Goal: Information Seeking & Learning: Find specific fact

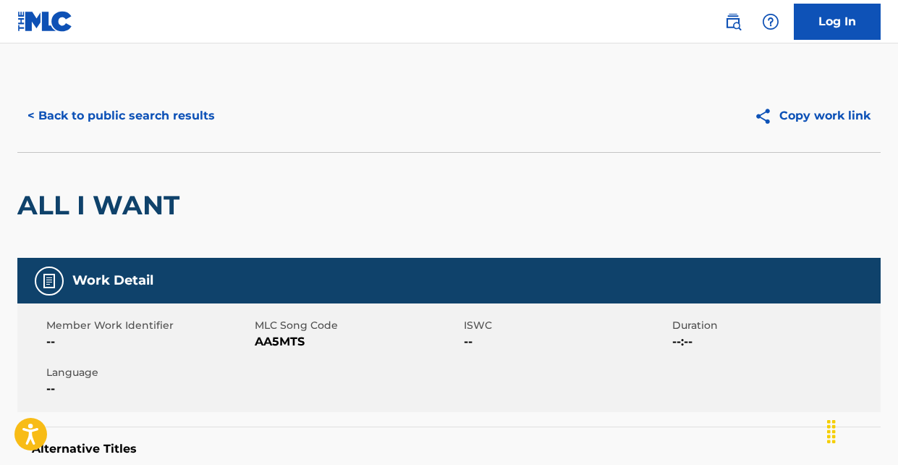
click at [154, 111] on button "< Back to public search results" at bounding box center [121, 116] width 208 height 36
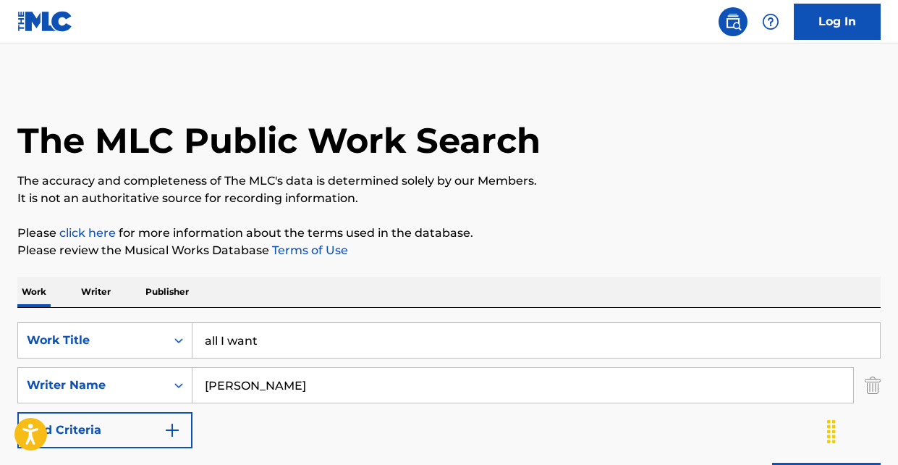
scroll to position [229, 0]
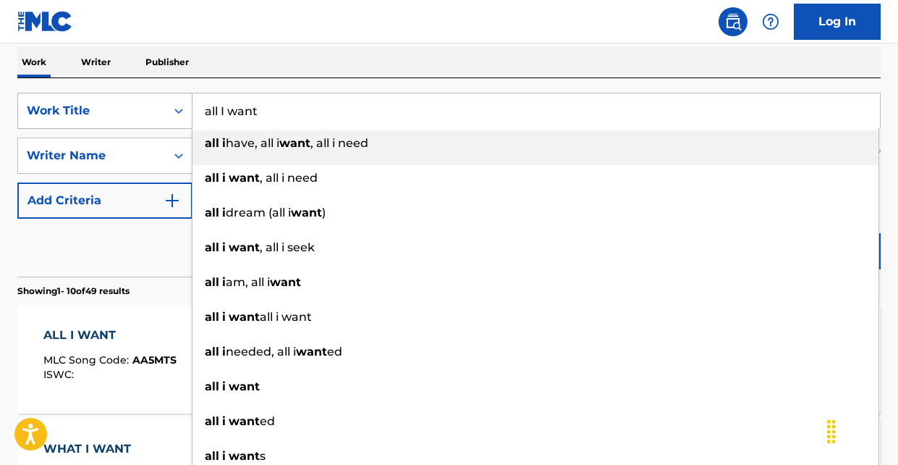
drag, startPoint x: 269, startPoint y: 115, endPoint x: 188, endPoint y: 115, distance: 81.1
click at [188, 115] on div "SearchWithCriteria3b3d3571-2189-409c-80f3-8c2e4b5b90ed Work Title all I want al…" at bounding box center [448, 111] width 863 height 36
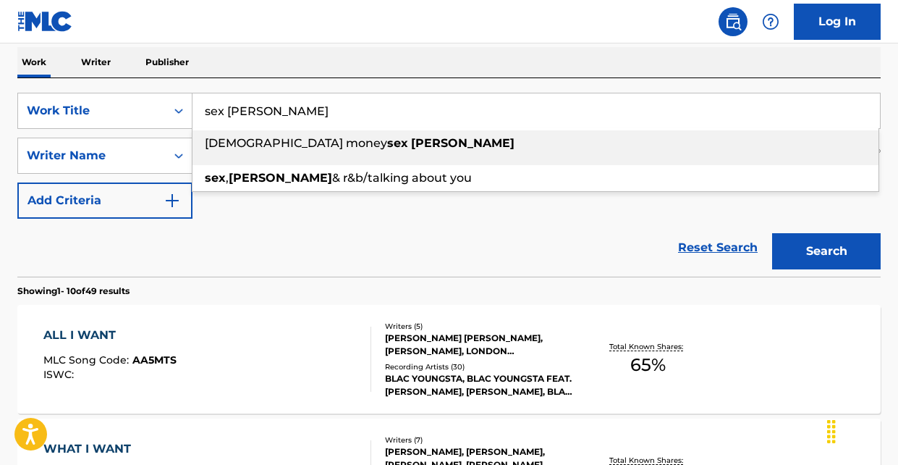
type input "sex [PERSON_NAME]"
click at [144, 247] on div "Reset Search Search" at bounding box center [448, 248] width 863 height 58
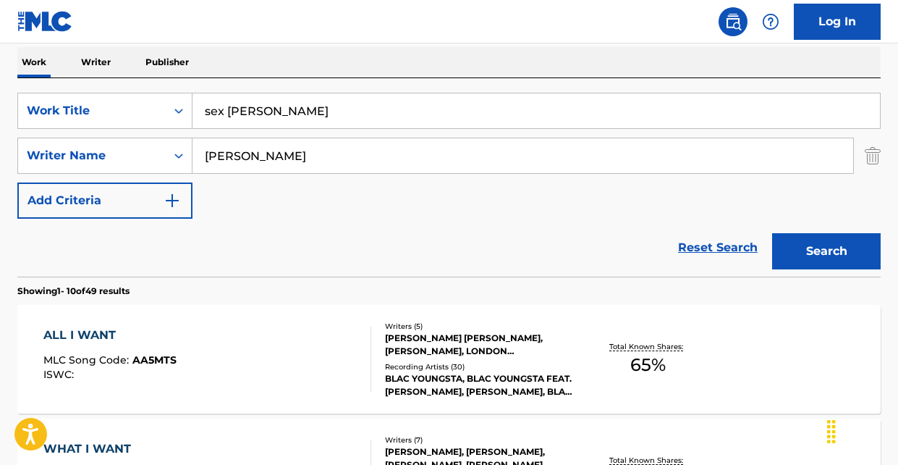
click at [831, 249] on button "Search" at bounding box center [826, 251] width 109 height 36
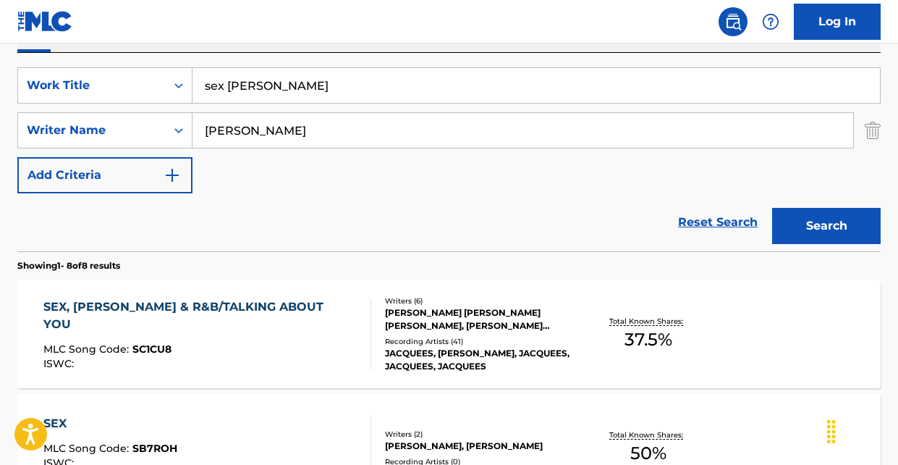
scroll to position [289, 0]
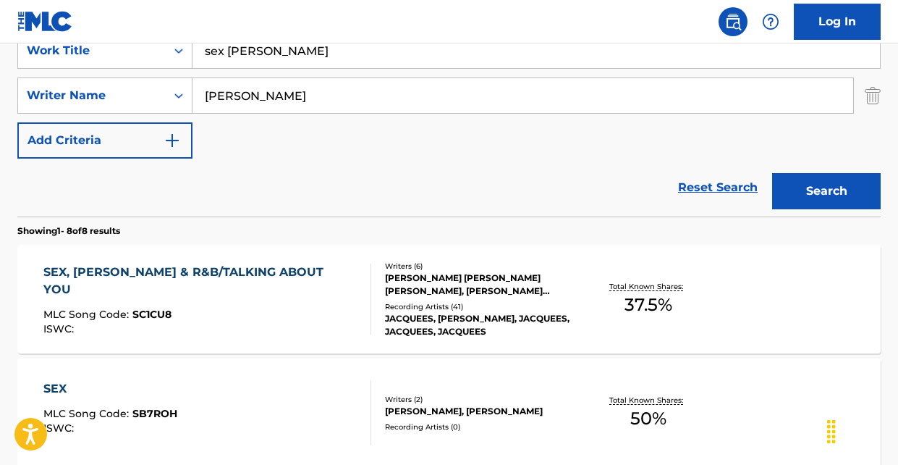
click at [266, 272] on div "SEX, [PERSON_NAME] & R&B/TALKING ABOUT YOU" at bounding box center [201, 280] width 316 height 35
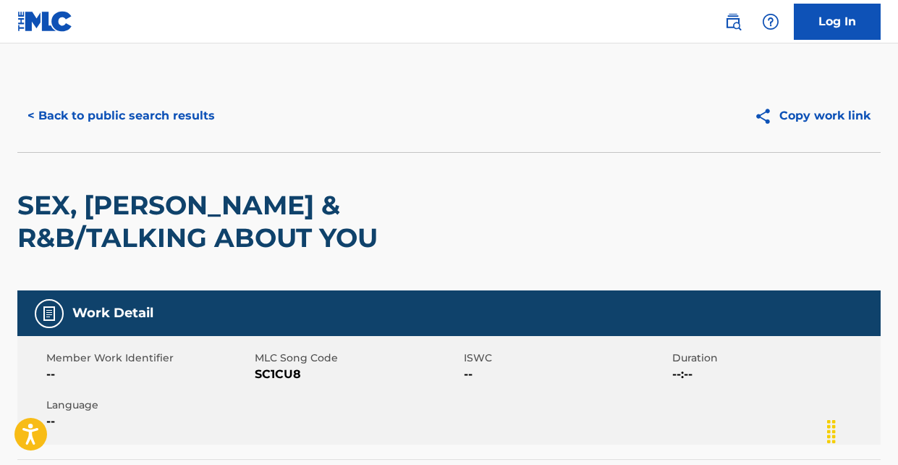
click at [103, 117] on button "< Back to public search results" at bounding box center [121, 116] width 208 height 36
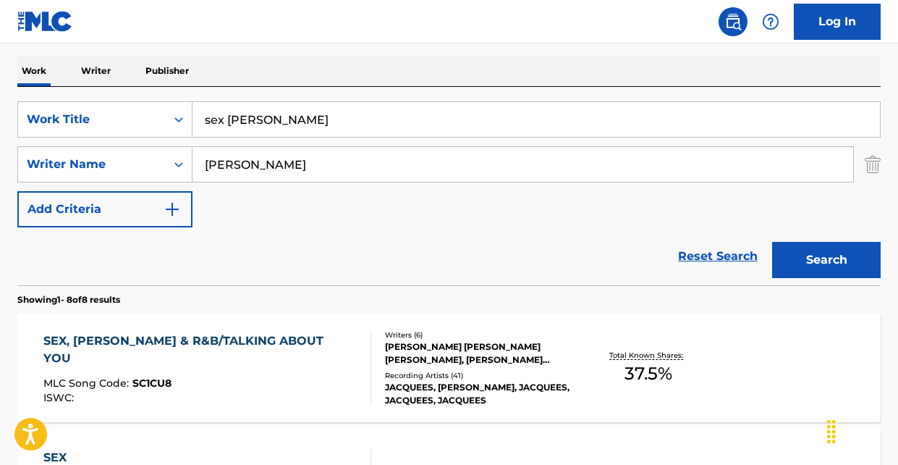
scroll to position [177, 0]
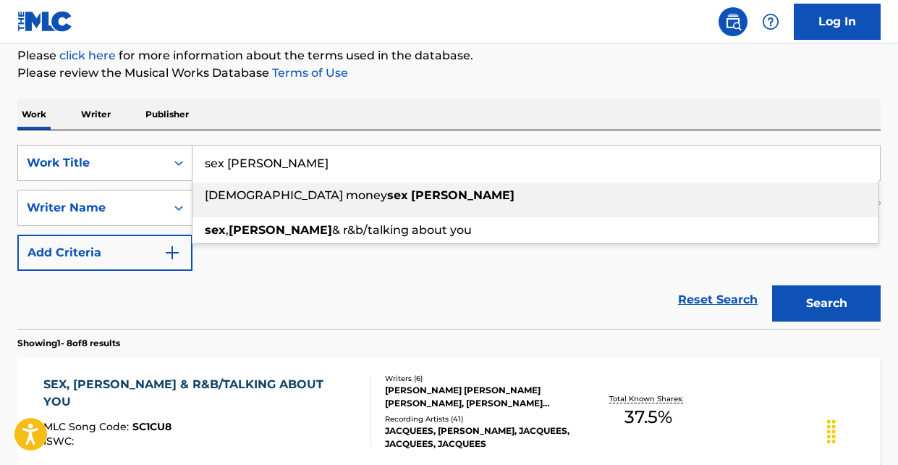
drag, startPoint x: 307, startPoint y: 164, endPoint x: 168, endPoint y: 161, distance: 139.0
click at [168, 161] on div "SearchWithCriteria3b3d3571-2189-409c-80f3-8c2e4b5b90ed Work Title sex [PERSON_N…" at bounding box center [448, 163] width 863 height 36
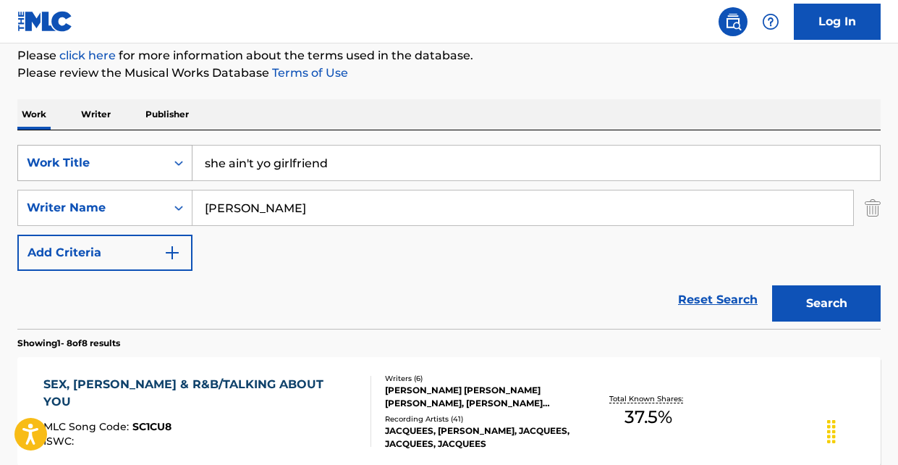
drag, startPoint x: 339, startPoint y: 165, endPoint x: 171, endPoint y: 158, distance: 168.0
click at [171, 158] on div "SearchWithCriteria3b3d3571-2189-409c-80f3-8c2e4b5b90ed Work Title she ain't yo …" at bounding box center [448, 163] width 863 height 36
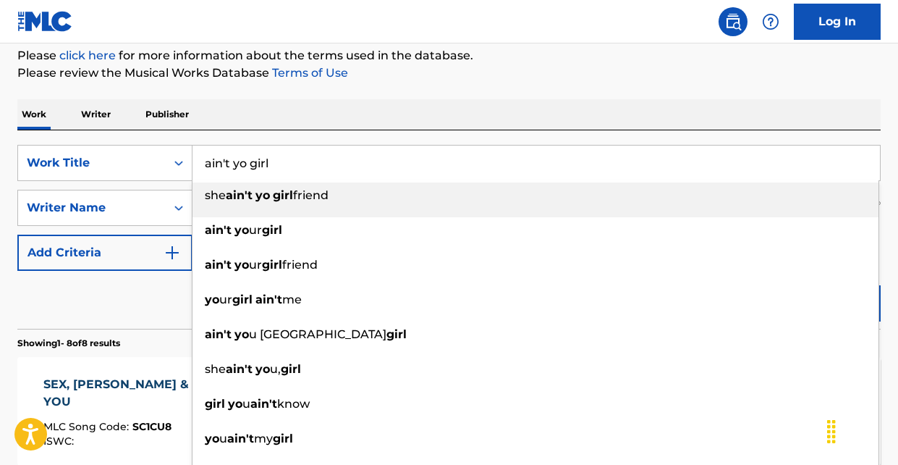
type input "ain't yo girl"
click at [92, 280] on div "Reset Search Search" at bounding box center [448, 300] width 863 height 58
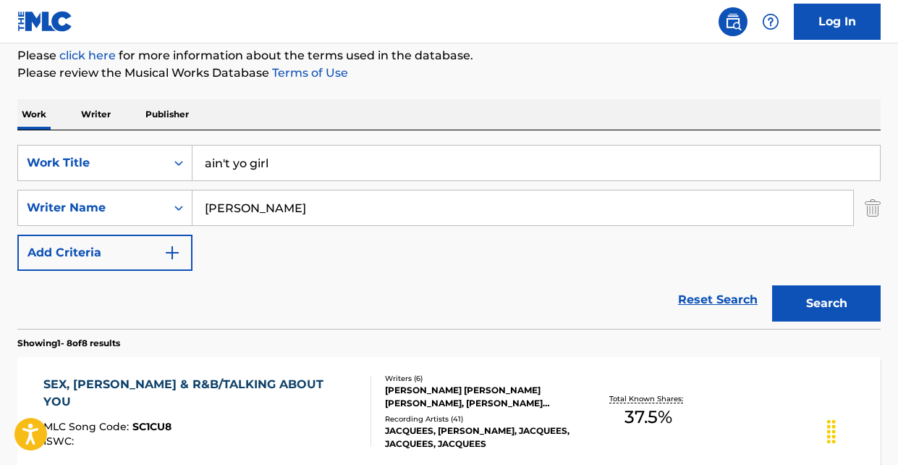
click at [838, 308] on button "Search" at bounding box center [826, 303] width 109 height 36
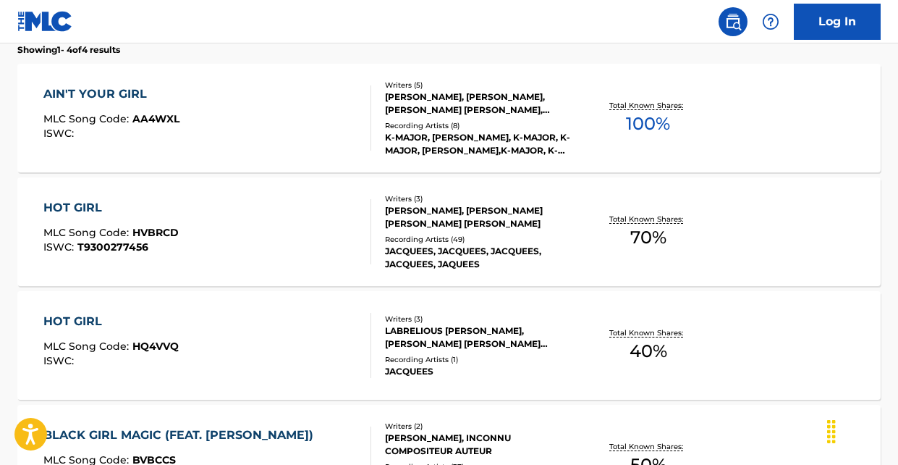
scroll to position [469, 0]
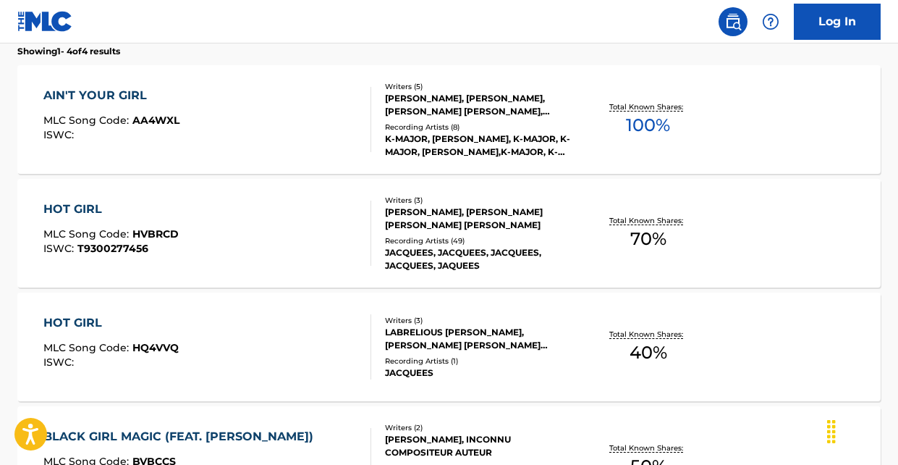
click at [109, 93] on div "AIN'T YOUR GIRL" at bounding box center [111, 95] width 136 height 17
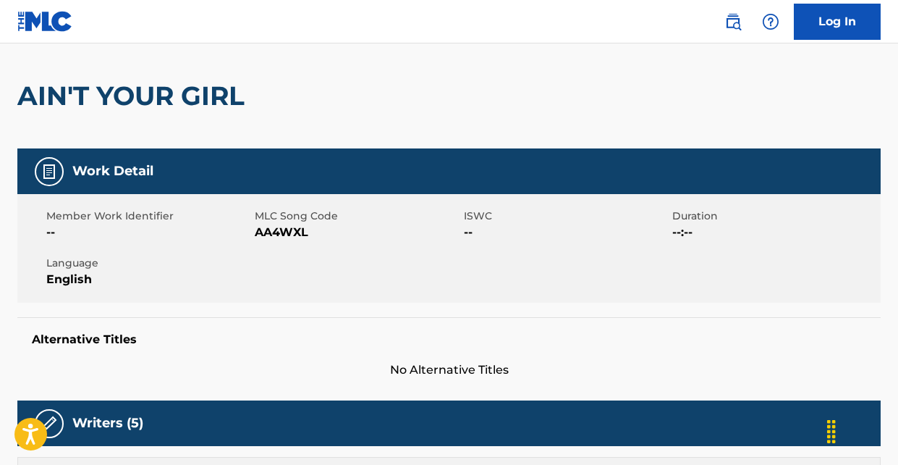
scroll to position [76, 0]
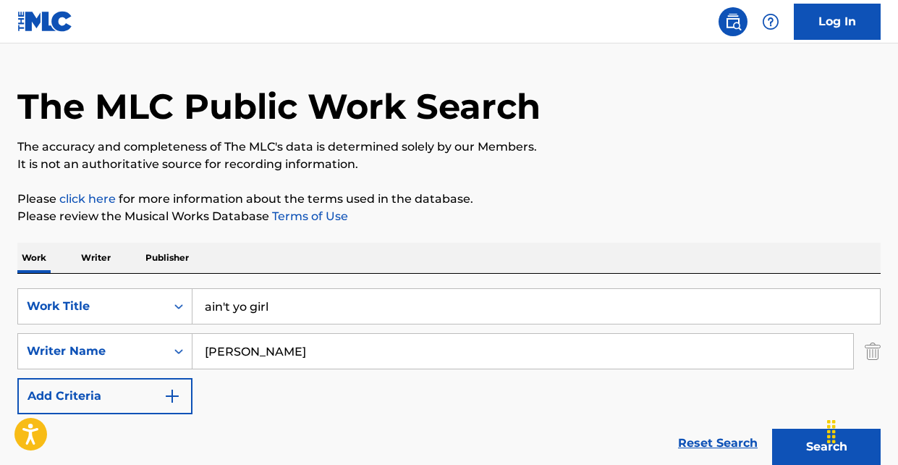
scroll to position [29, 0]
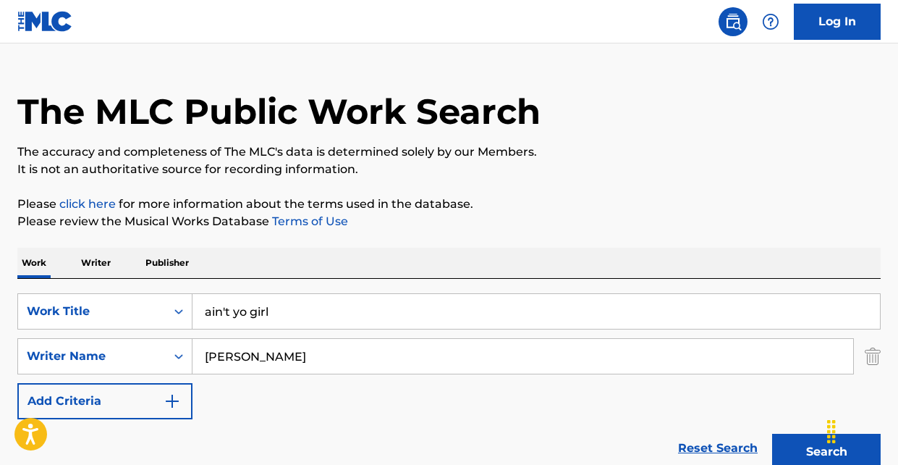
click at [269, 366] on input "[PERSON_NAME]" at bounding box center [523, 356] width 661 height 35
type input "b"
click at [772, 434] on button "Search" at bounding box center [826, 452] width 109 height 36
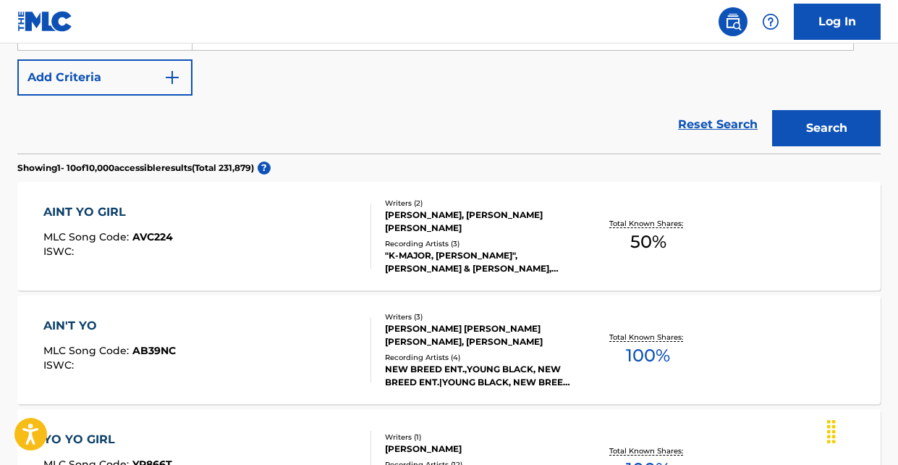
scroll to position [363, 0]
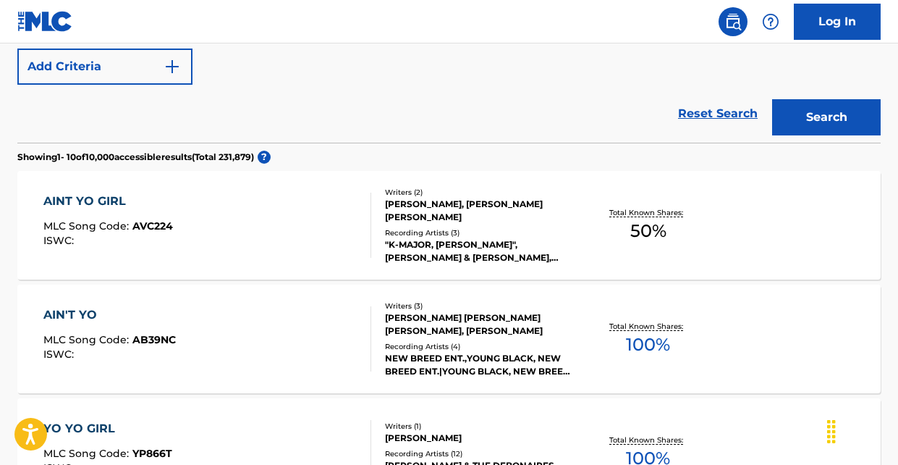
click at [262, 202] on div "AINT YO GIRL MLC Song Code : AVC224 ISWC :" at bounding box center [207, 225] width 328 height 65
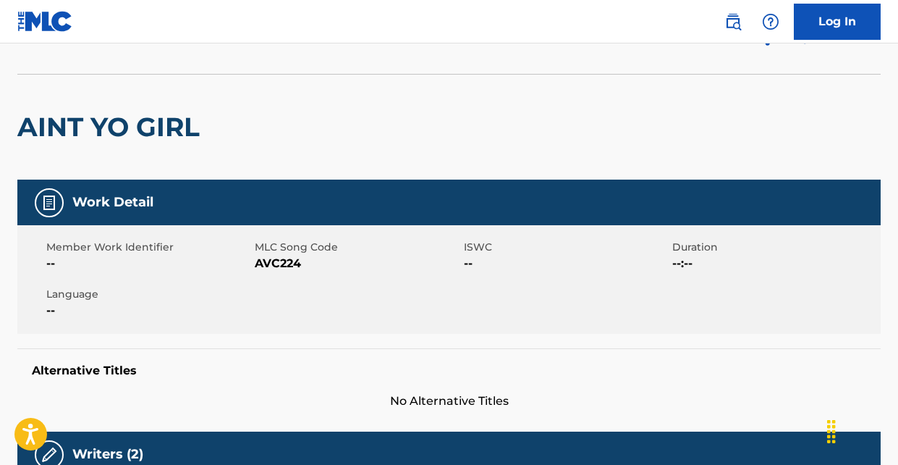
scroll to position [96, 0]
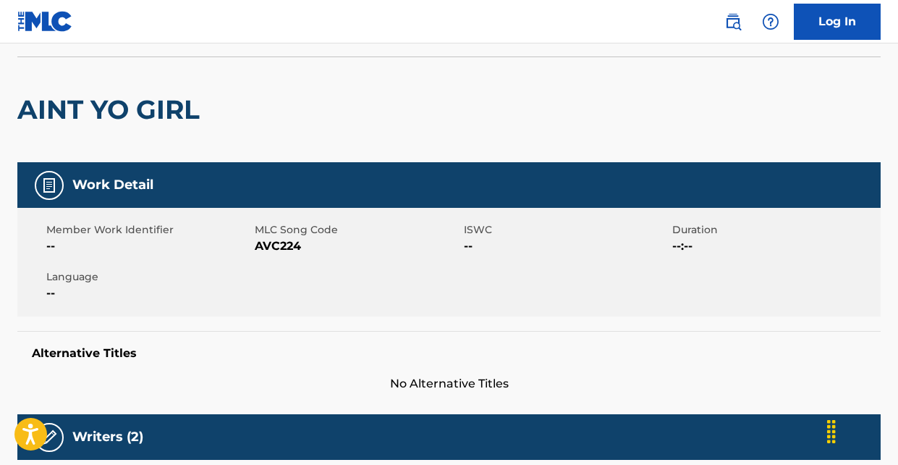
click at [278, 240] on span "AVC224" at bounding box center [357, 245] width 205 height 17
copy span "AVC224"
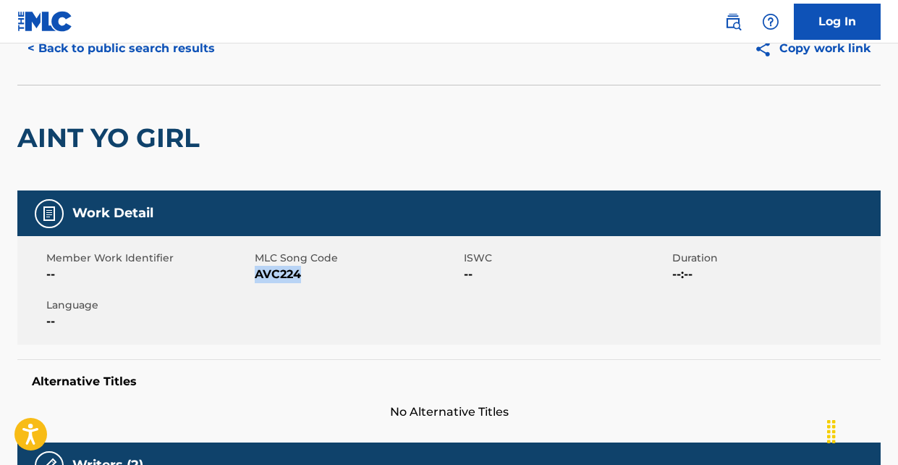
scroll to position [0, 0]
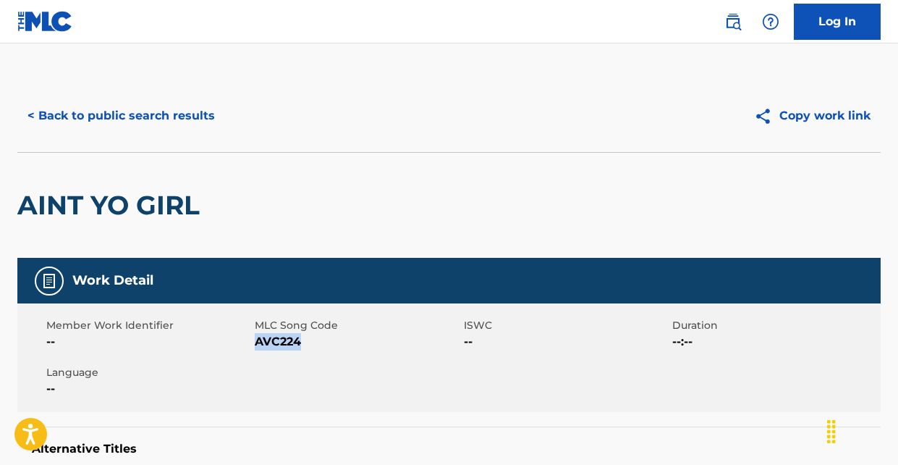
click at [174, 127] on button "< Back to public search results" at bounding box center [121, 116] width 208 height 36
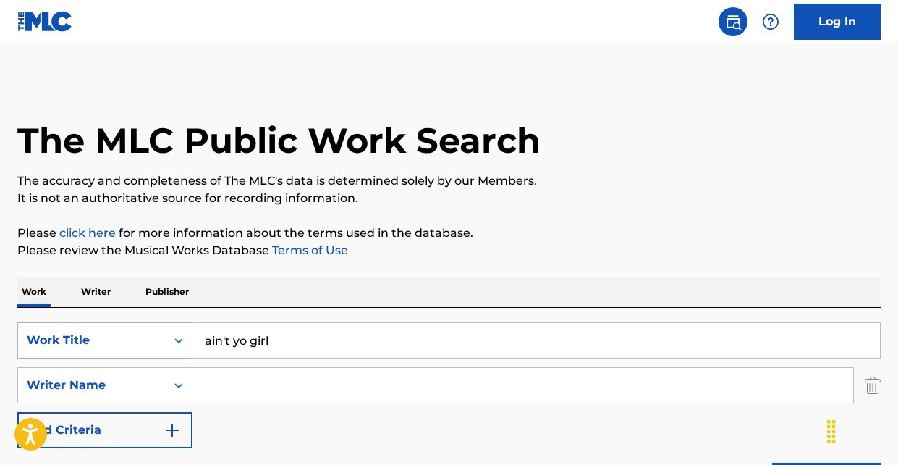
drag, startPoint x: 306, startPoint y: 332, endPoint x: 156, endPoint y: 333, distance: 149.8
click at [156, 333] on div "SearchWithCriteria3b3d3571-2189-409c-80f3-8c2e4b5b90ed Work Title ain't yo girl" at bounding box center [448, 340] width 863 height 36
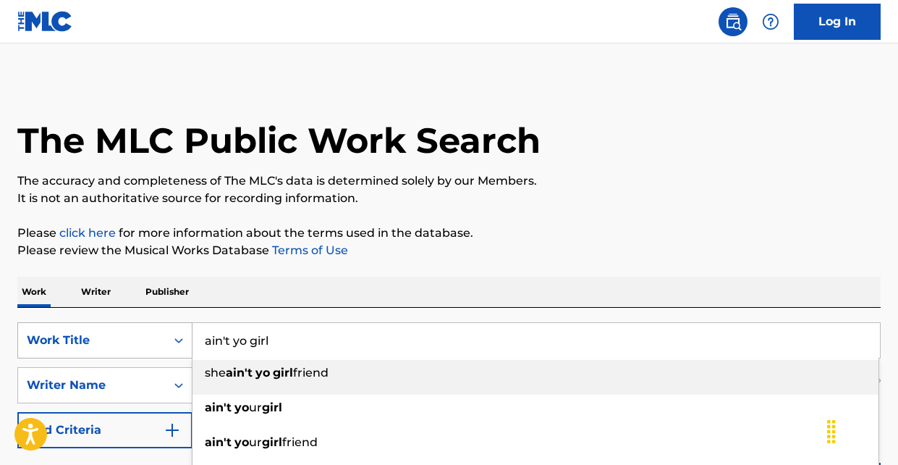
drag, startPoint x: 283, startPoint y: 336, endPoint x: 161, endPoint y: 327, distance: 122.6
click at [161, 327] on div "SearchWithCriteria3b3d3571-2189-409c-80f3-8c2e4b5b90ed Work Title ain't yo girl…" at bounding box center [448, 340] width 863 height 36
click at [216, 301] on div "Work Writer Publisher" at bounding box center [448, 291] width 863 height 30
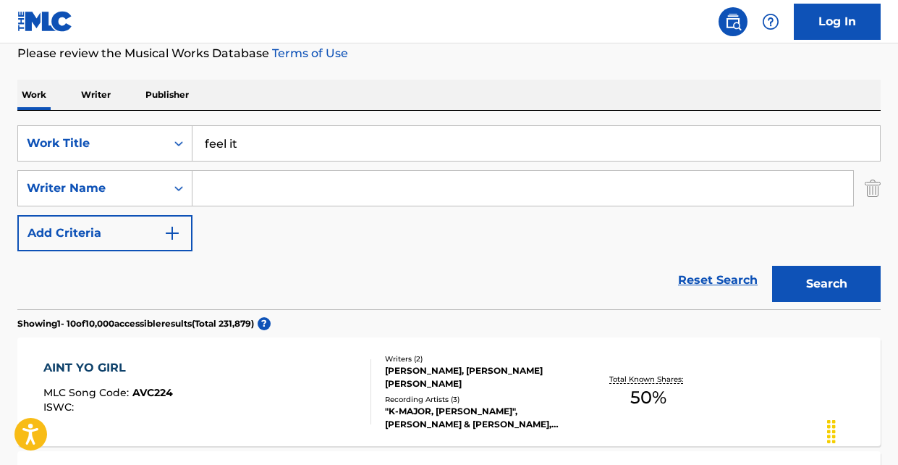
scroll to position [203, 0]
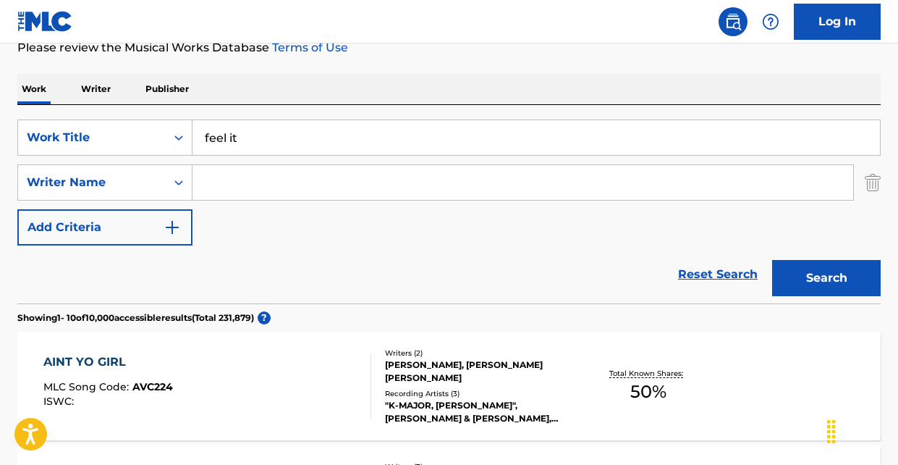
click at [823, 290] on button "Search" at bounding box center [826, 278] width 109 height 36
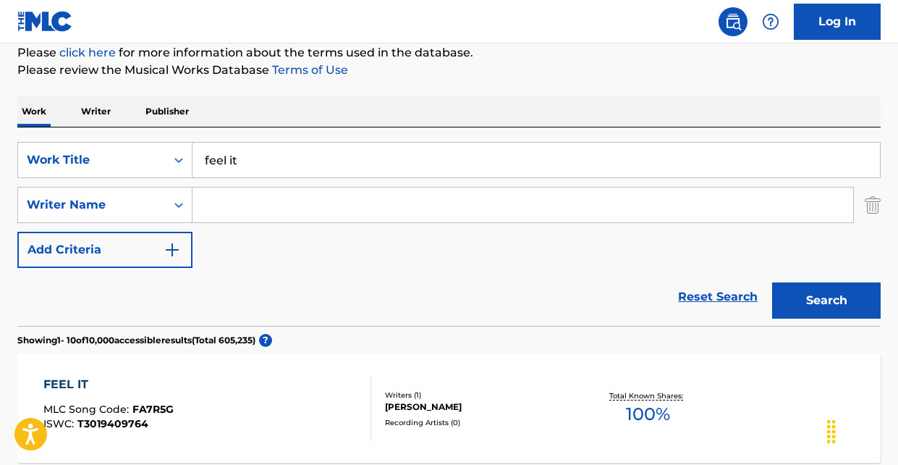
scroll to position [117, 0]
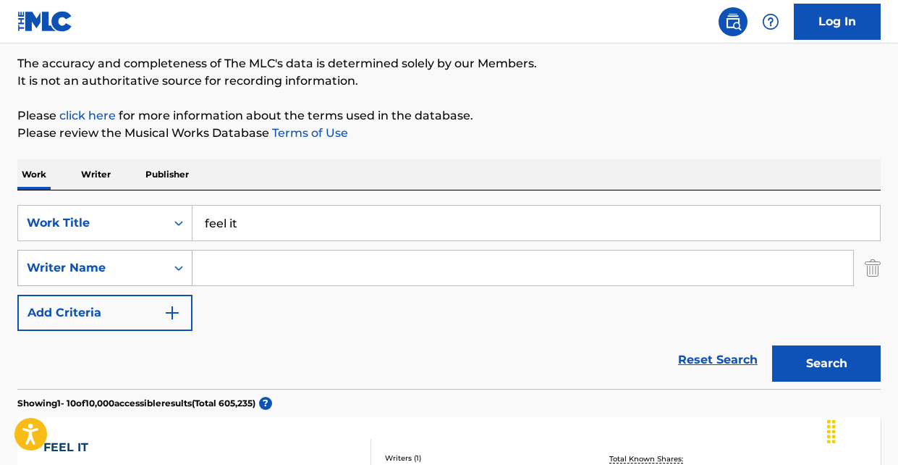
click at [100, 263] on div "Writer Name" at bounding box center [92, 267] width 130 height 17
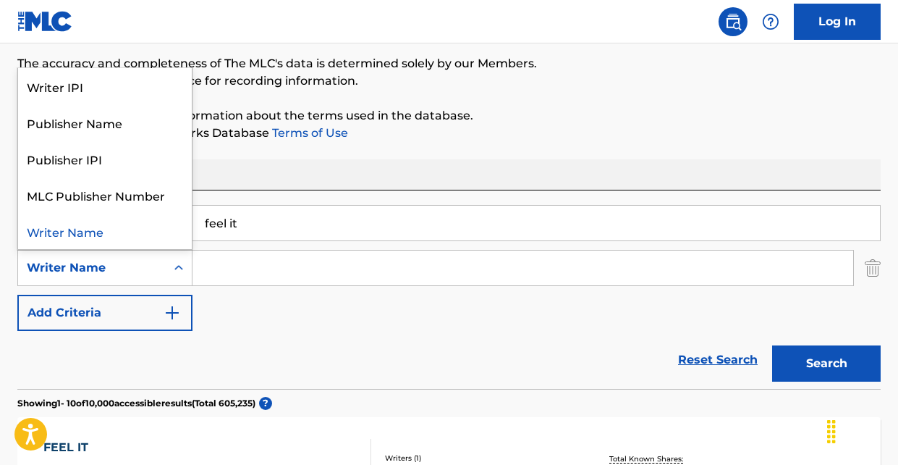
click at [870, 271] on img "Search Form" at bounding box center [873, 268] width 16 height 36
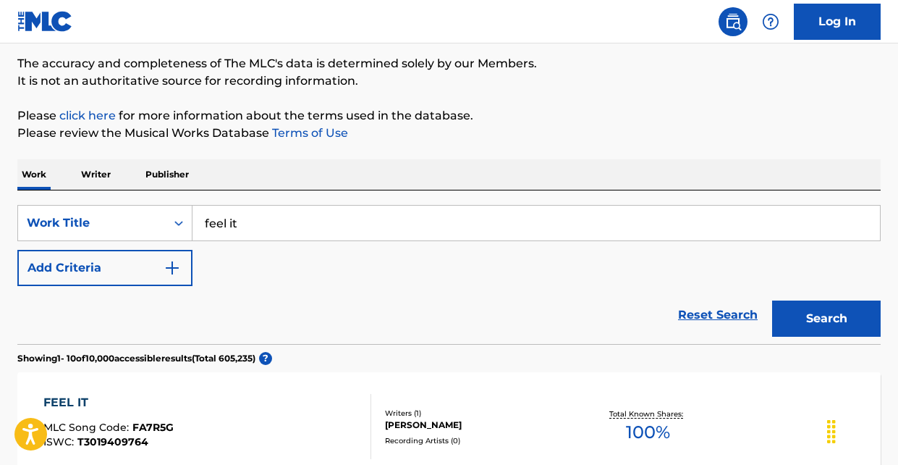
click at [803, 318] on button "Search" at bounding box center [826, 318] width 109 height 36
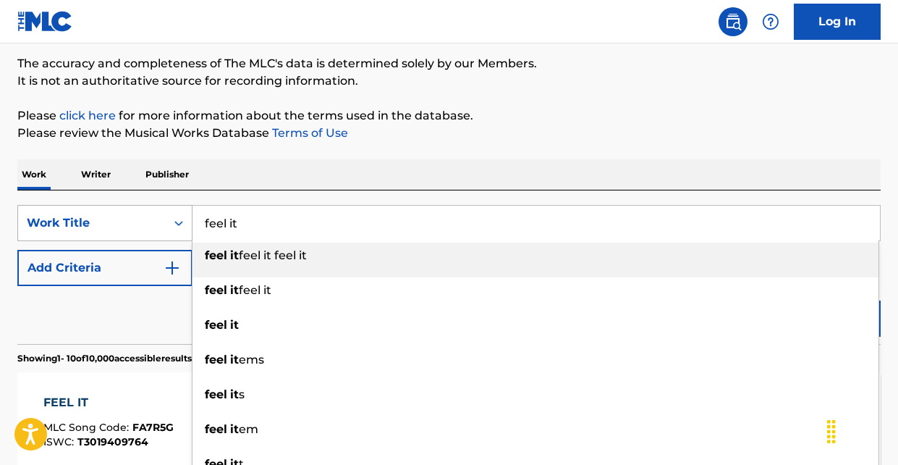
drag, startPoint x: 255, startPoint y: 226, endPoint x: 155, endPoint y: 219, distance: 100.1
click at [155, 219] on div "SearchWithCriteria3b3d3571-2189-409c-80f3-8c2e4b5b90ed Work Title feel it feel …" at bounding box center [448, 223] width 863 height 36
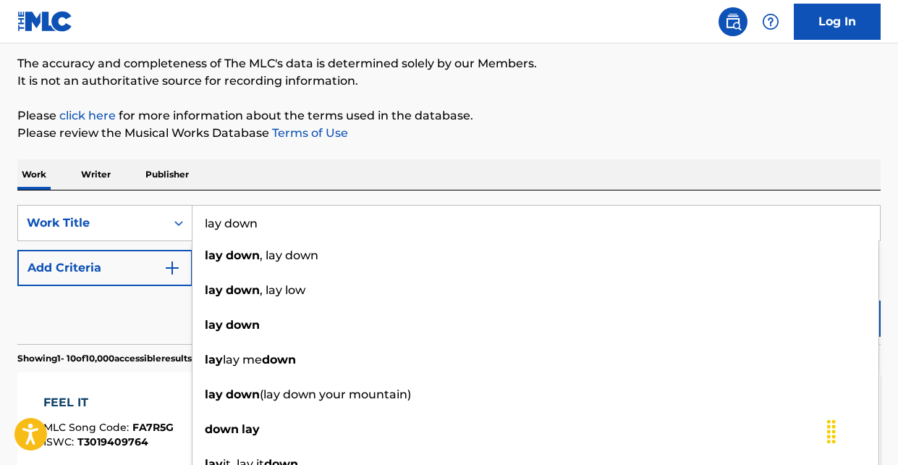
type input "lay down"
drag, startPoint x: 101, startPoint y: 331, endPoint x: 113, endPoint y: 330, distance: 11.6
click at [102, 331] on div "Reset Search Search" at bounding box center [448, 315] width 863 height 58
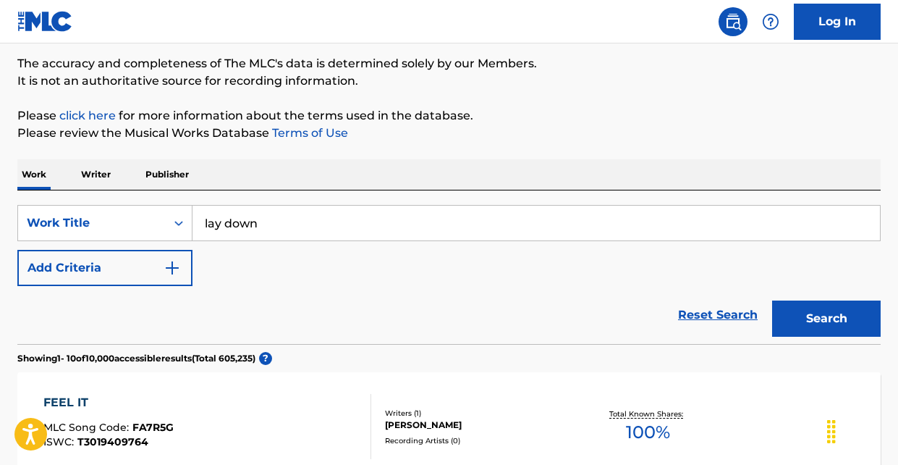
click at [850, 320] on button "Search" at bounding box center [826, 318] width 109 height 36
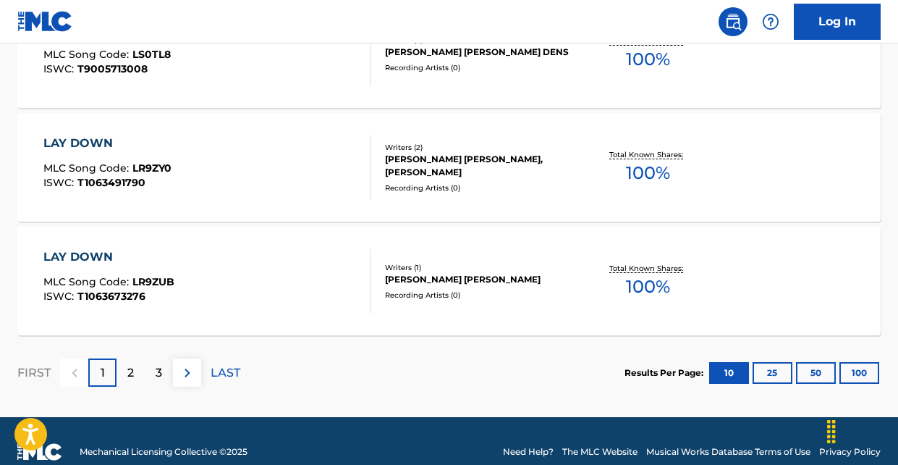
scroll to position [1307, 0]
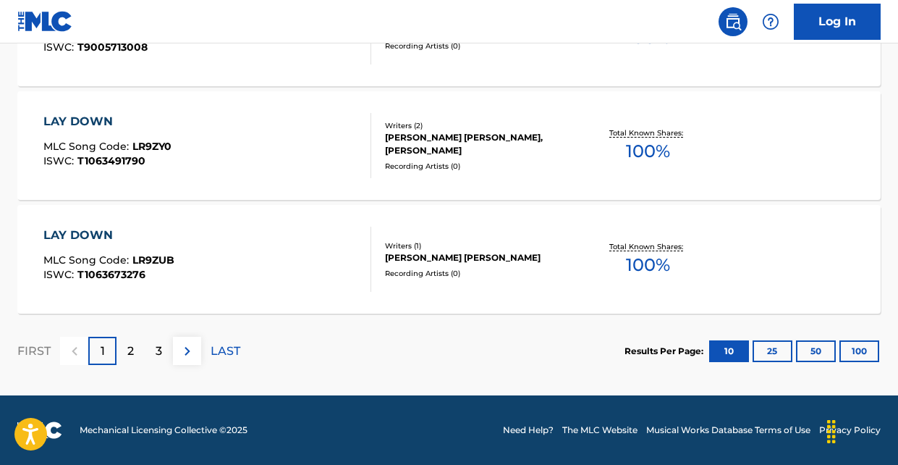
click at [863, 348] on button "100" at bounding box center [860, 351] width 40 height 22
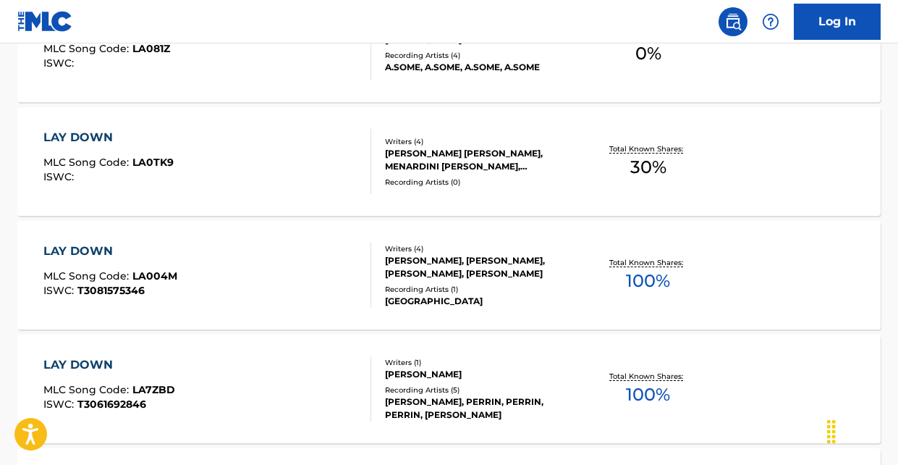
scroll to position [7542, 0]
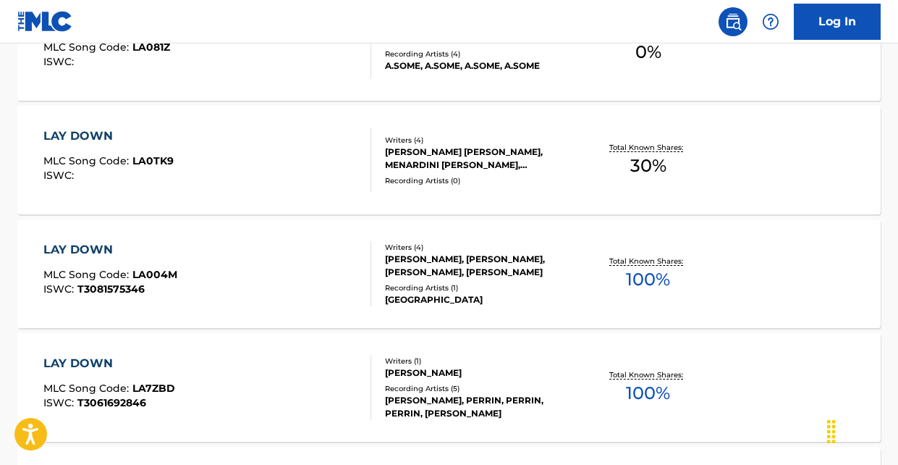
click at [46, 164] on span "MLC Song Code :" at bounding box center [87, 160] width 89 height 13
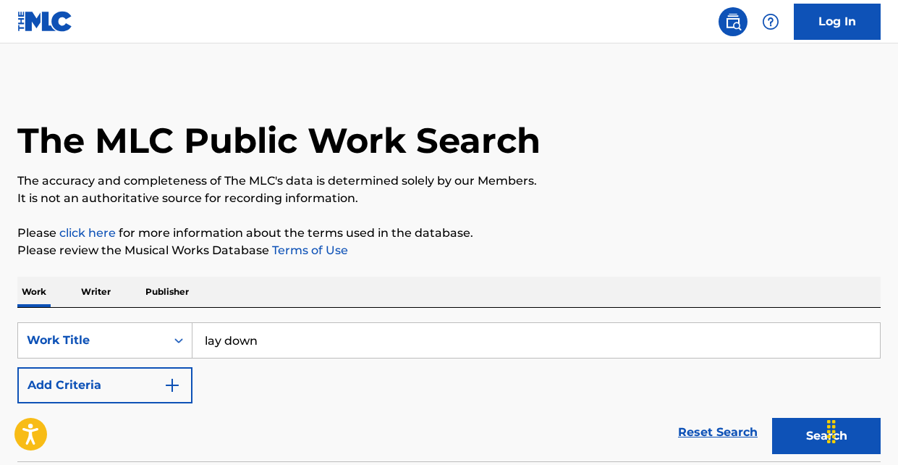
scroll to position [7580, 0]
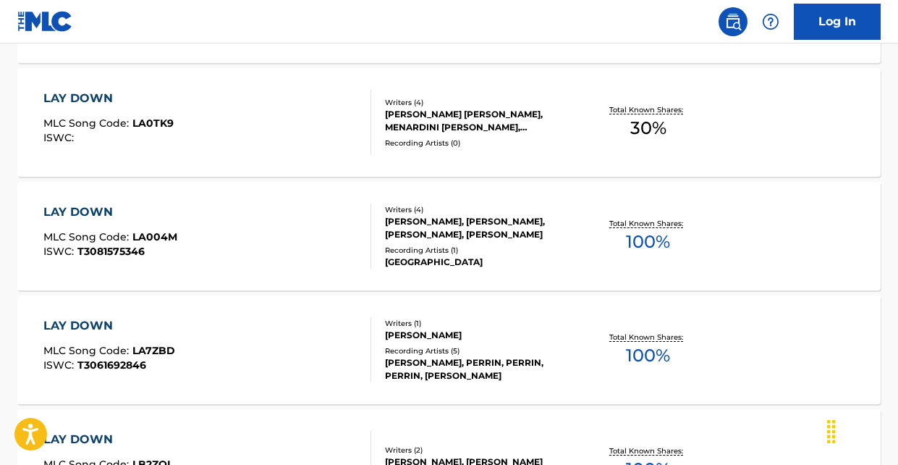
click at [172, 124] on div "LAY DOWN MLC Song Code : LA0TK9 ISWC :" at bounding box center [207, 122] width 328 height 65
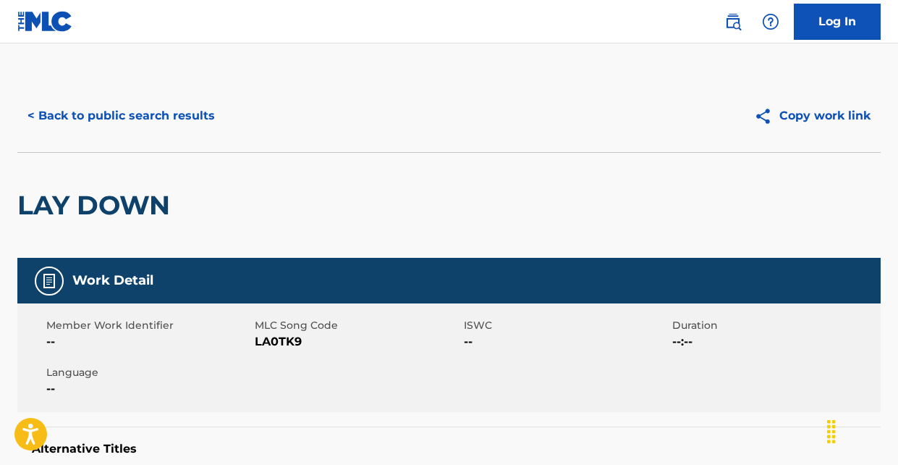
click at [286, 342] on span "LA0TK9" at bounding box center [357, 341] width 205 height 17
copy span "LA0TK9"
click at [41, 117] on button "< Back to public search results" at bounding box center [121, 116] width 208 height 36
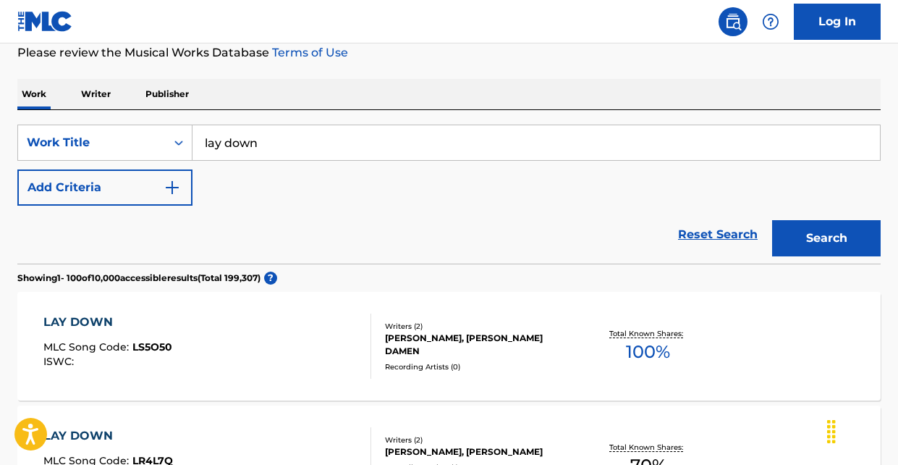
scroll to position [148, 0]
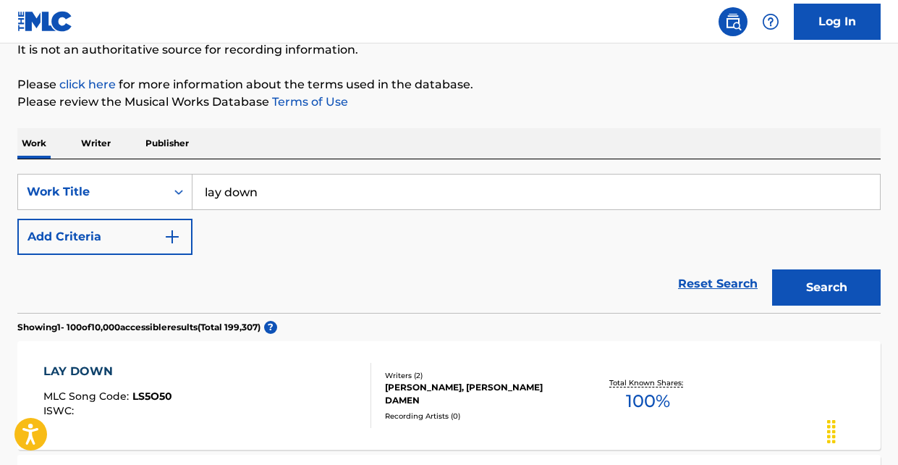
click at [328, 190] on input "lay down" at bounding box center [537, 191] width 688 height 35
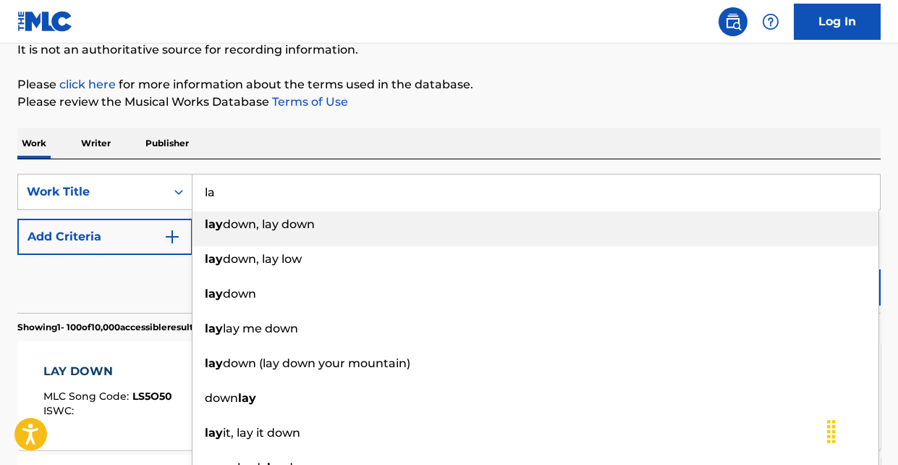
type input "l"
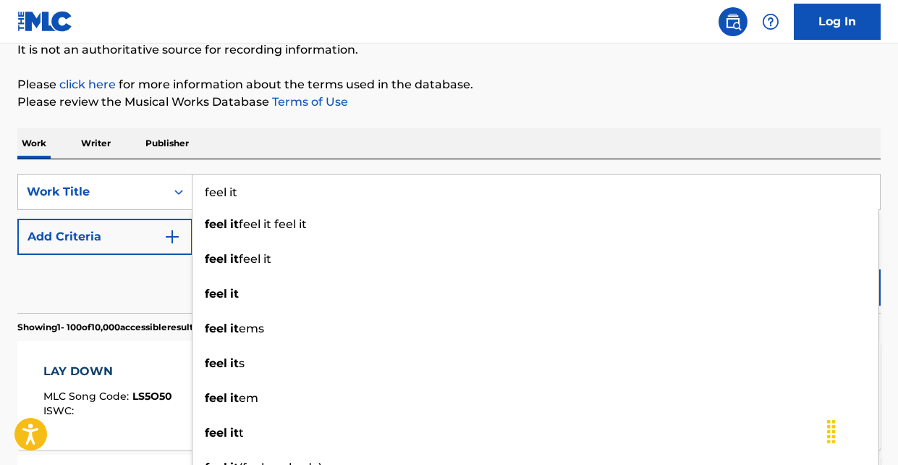
type input "feel it"
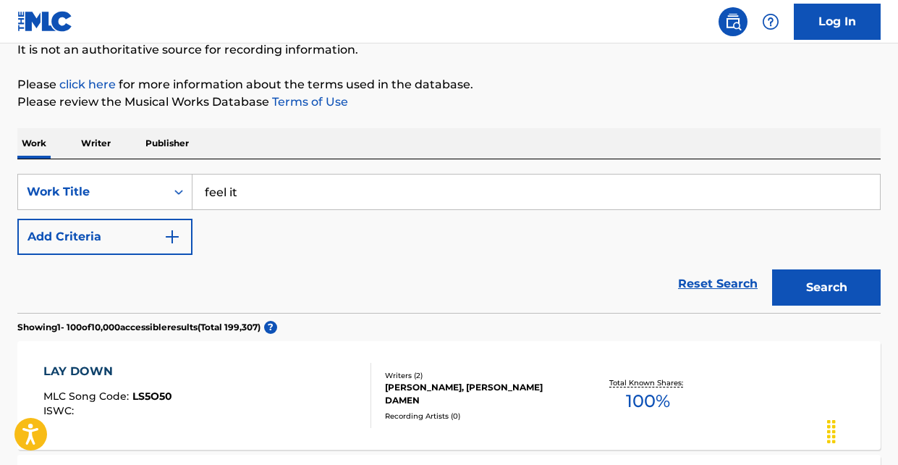
click at [147, 289] on div "Reset Search Search" at bounding box center [448, 284] width 863 height 58
click at [842, 282] on button "Search" at bounding box center [826, 287] width 109 height 36
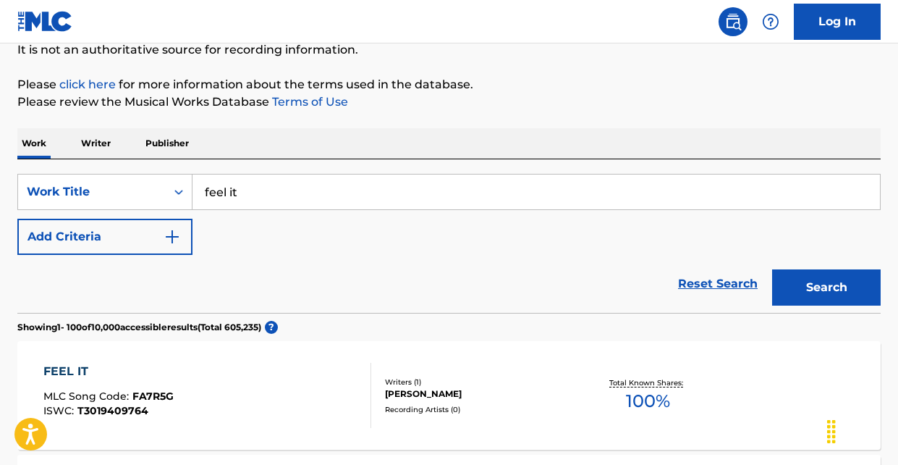
click at [135, 242] on button "Add Criteria" at bounding box center [104, 237] width 175 height 36
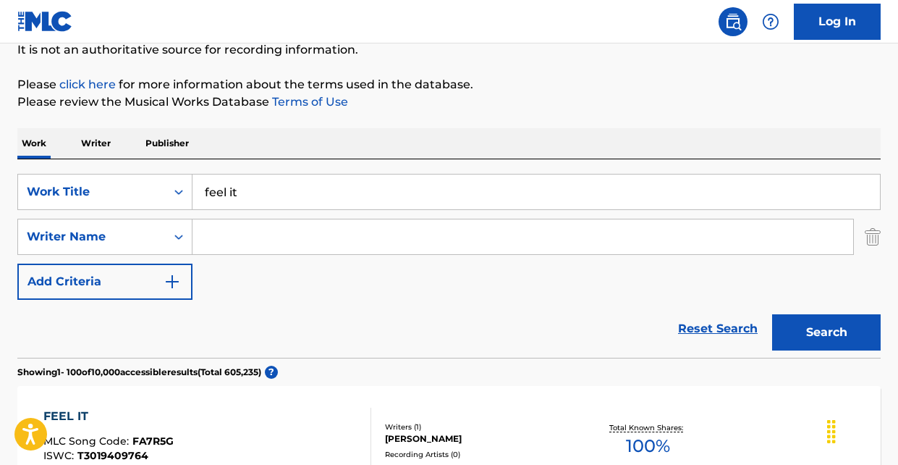
click at [244, 245] on input "Search Form" at bounding box center [523, 236] width 661 height 35
type input "[PERSON_NAME]"
click at [772, 314] on button "Search" at bounding box center [826, 332] width 109 height 36
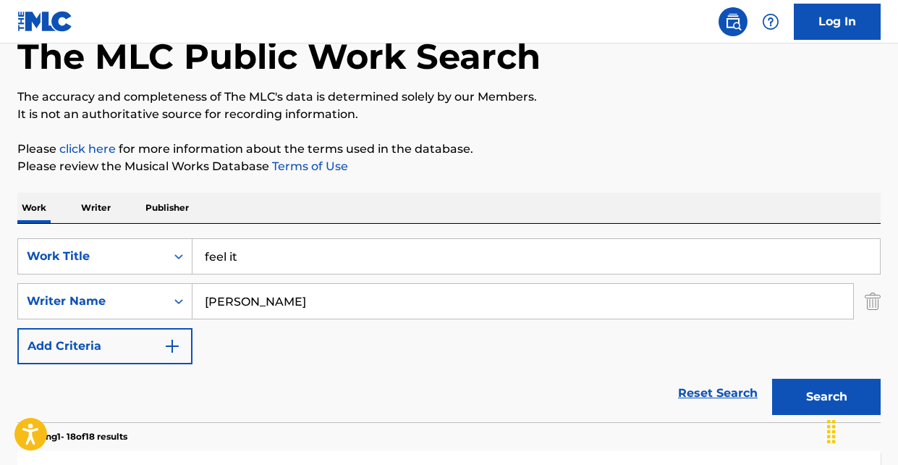
scroll to position [0, 0]
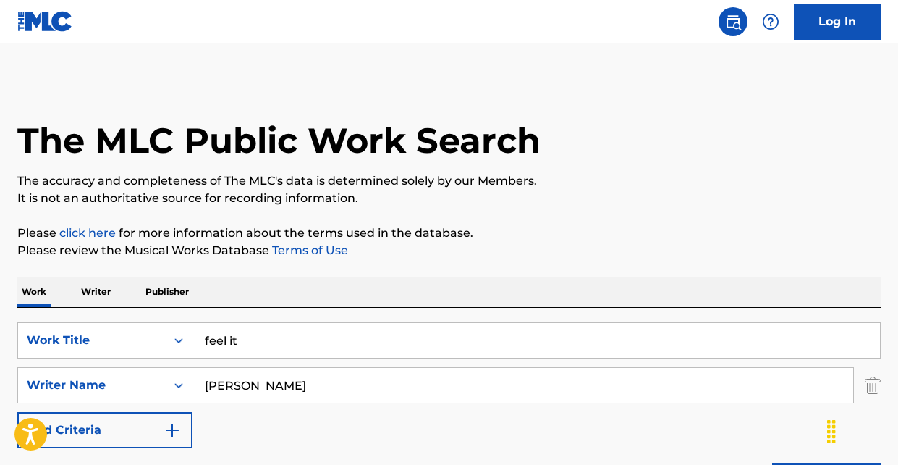
click at [869, 378] on img "Search Form" at bounding box center [873, 385] width 16 height 36
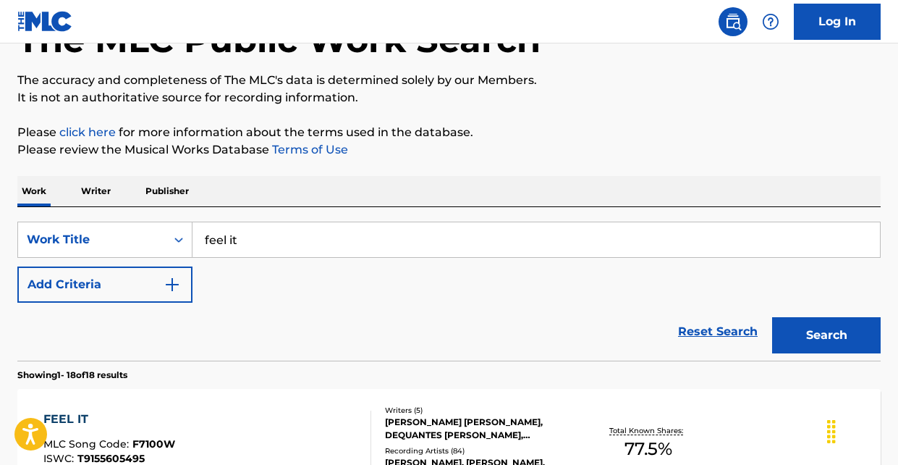
scroll to position [153, 0]
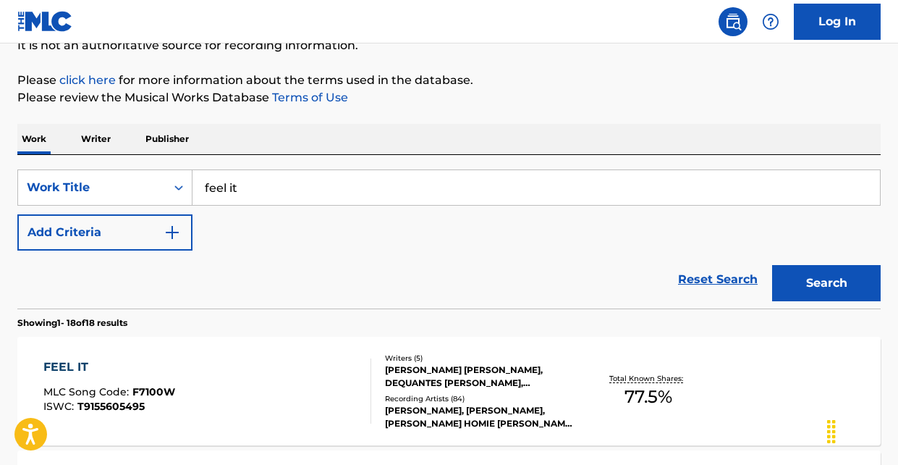
click at [811, 289] on button "Search" at bounding box center [826, 283] width 109 height 36
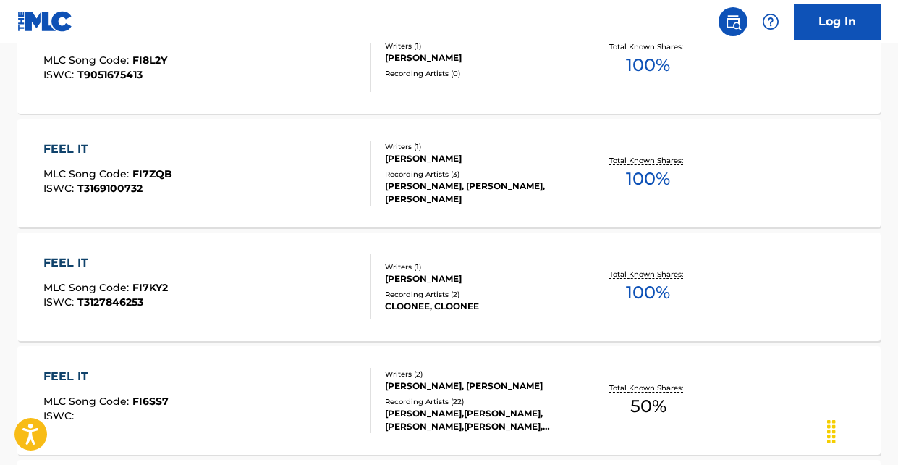
scroll to position [11533, 0]
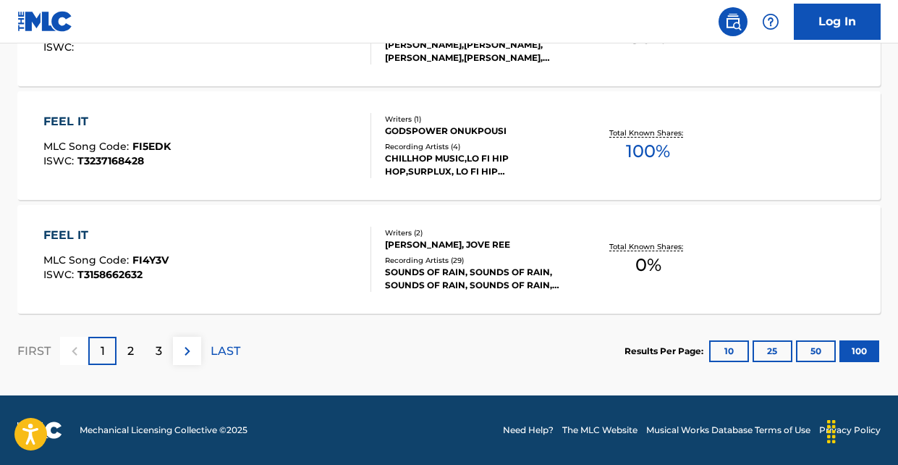
click at [188, 350] on img at bounding box center [187, 350] width 17 height 17
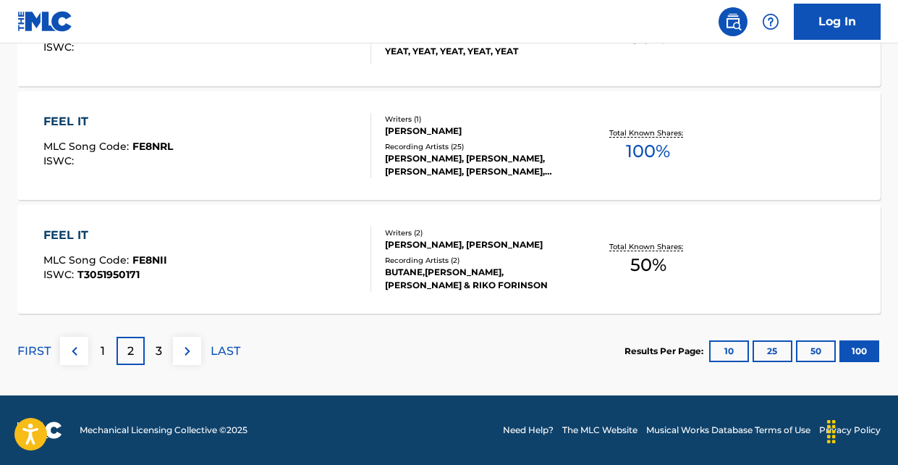
click at [159, 348] on p "3" at bounding box center [159, 350] width 7 height 17
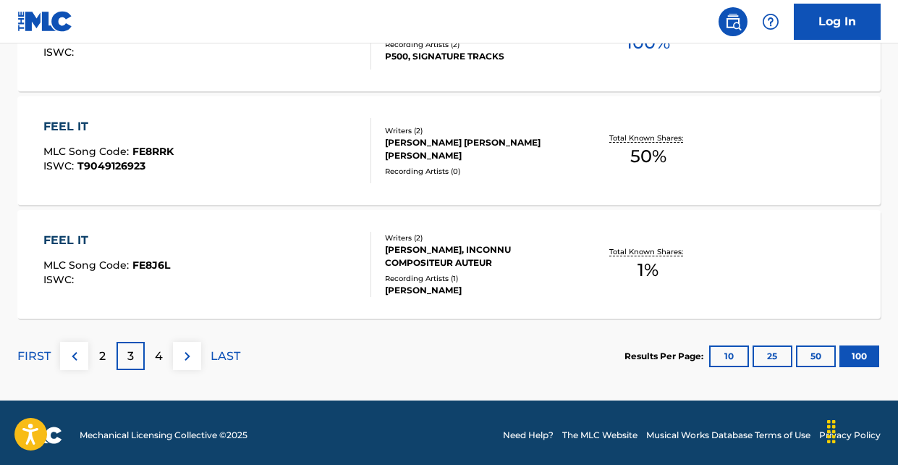
scroll to position [11526, 0]
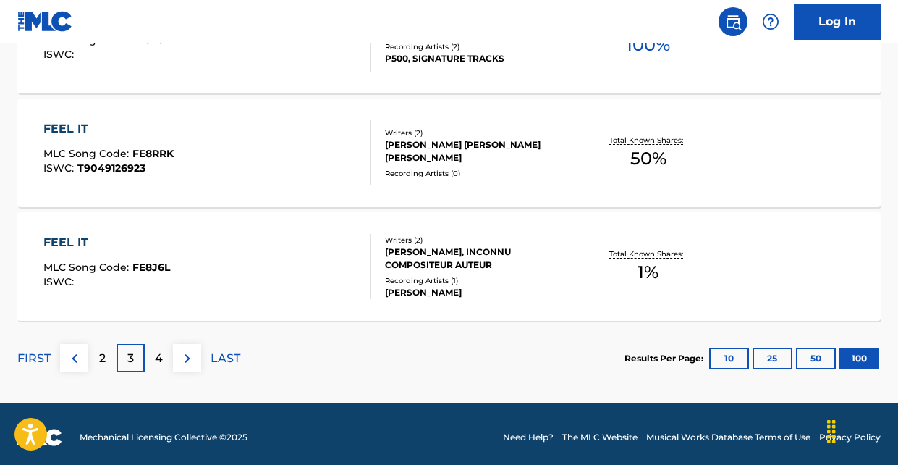
click at [181, 353] on img at bounding box center [187, 358] width 17 height 17
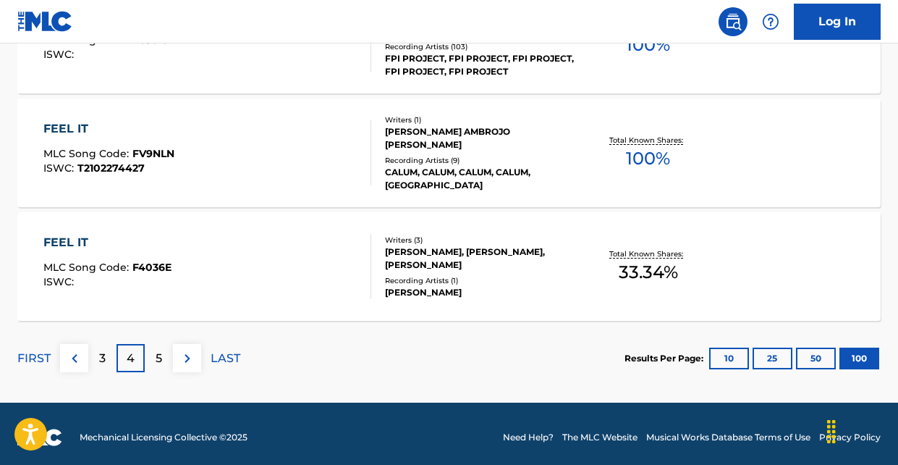
click at [187, 354] on img at bounding box center [187, 358] width 17 height 17
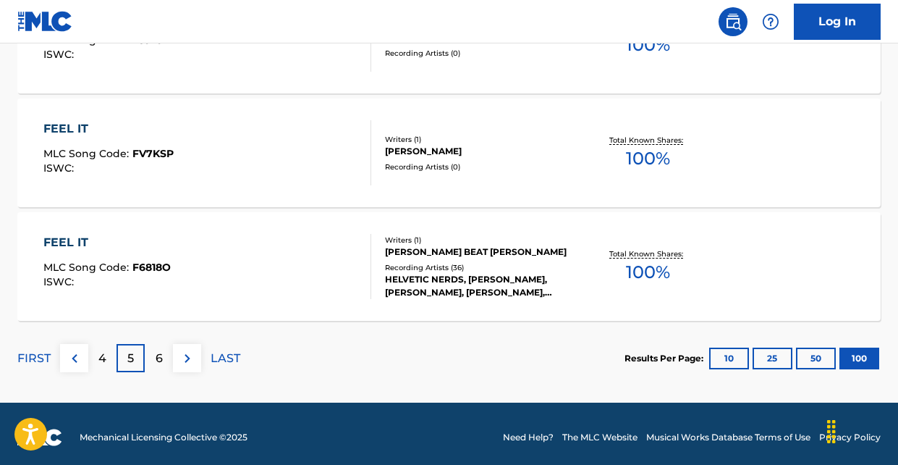
click at [187, 354] on img at bounding box center [187, 358] width 17 height 17
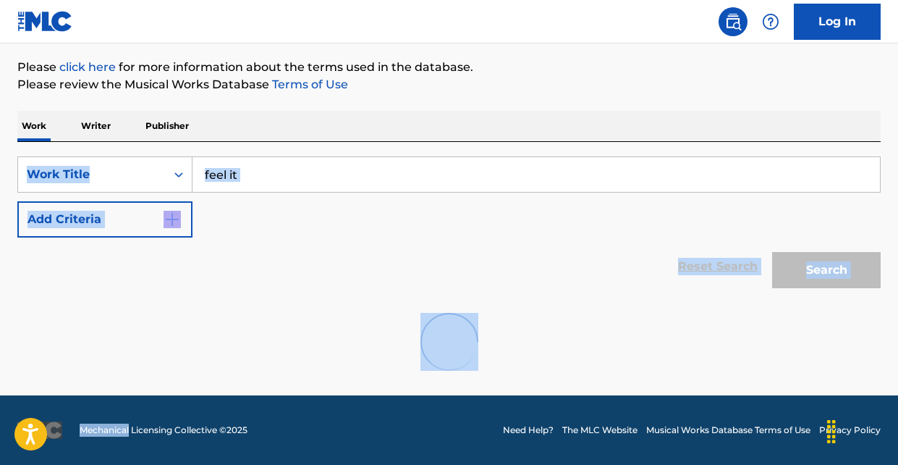
click at [187, 354] on div at bounding box center [448, 341] width 863 height 93
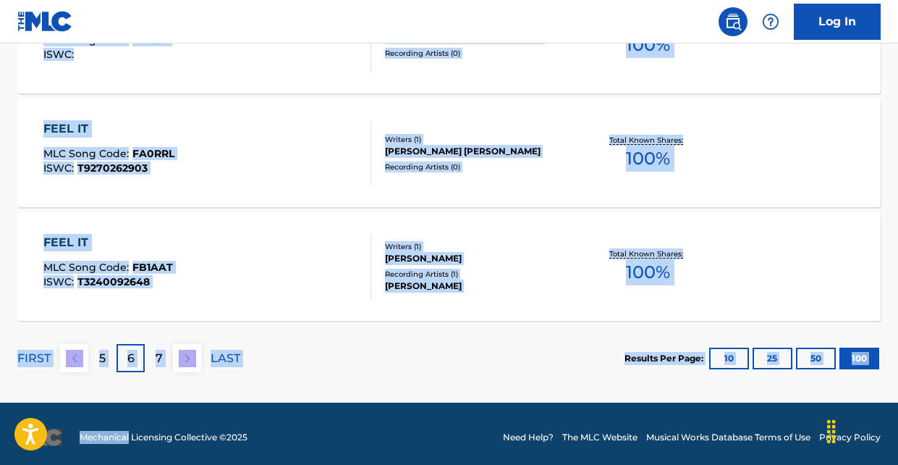
click at [344, 358] on section "FIRST 5 6 7 LAST Results Per Page: 10 25 50 100" at bounding box center [448, 358] width 863 height 75
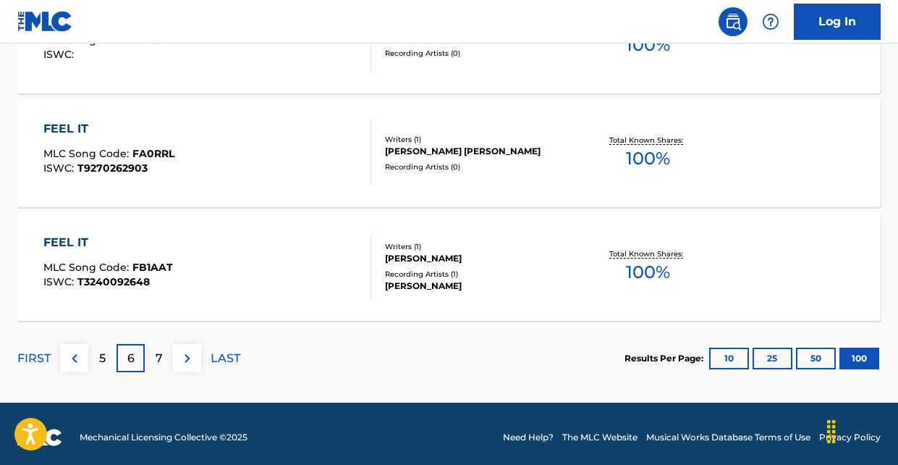
click at [187, 353] on img at bounding box center [187, 358] width 17 height 17
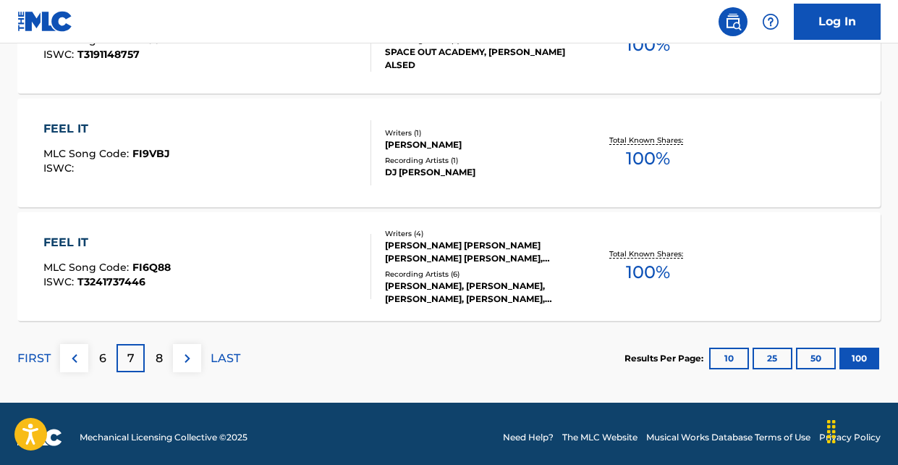
click at [190, 358] on img at bounding box center [187, 358] width 17 height 17
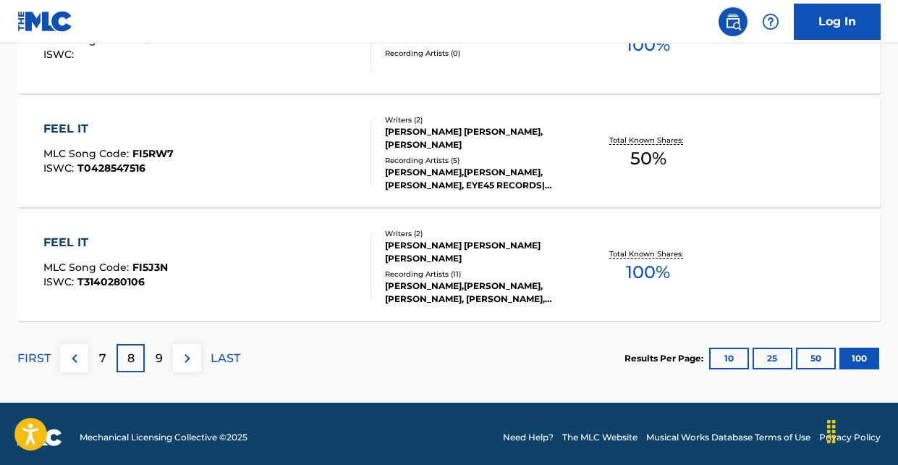
click at [185, 361] on img at bounding box center [187, 358] width 17 height 17
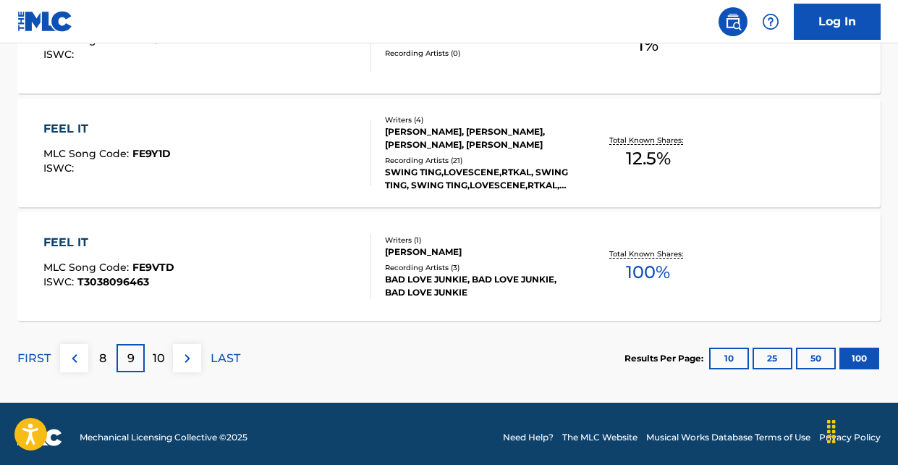
click at [186, 351] on img at bounding box center [187, 358] width 17 height 17
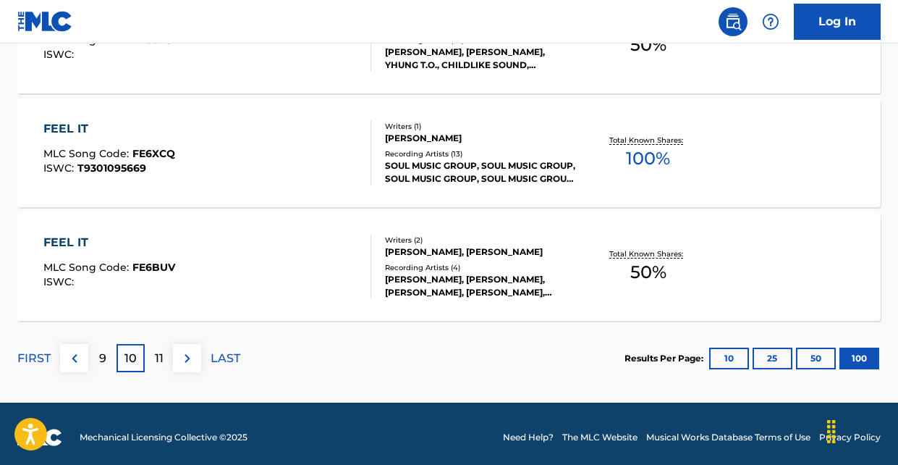
click at [189, 354] on img at bounding box center [187, 358] width 17 height 17
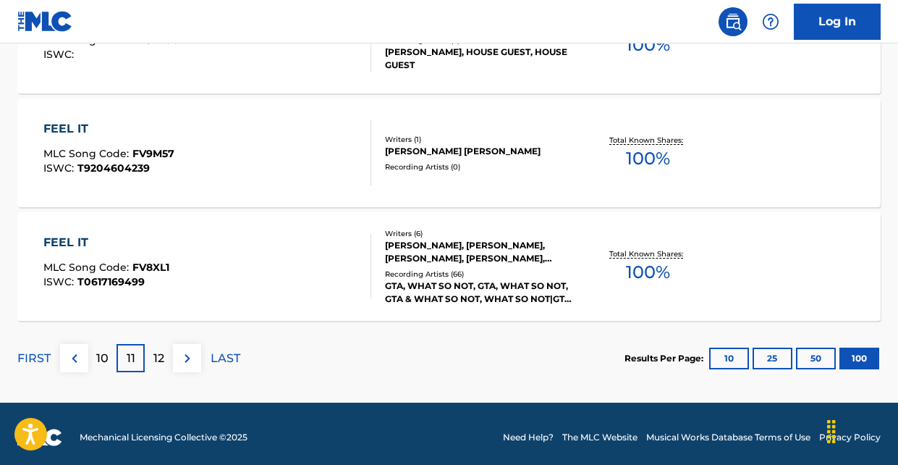
click at [181, 358] on img at bounding box center [187, 358] width 17 height 17
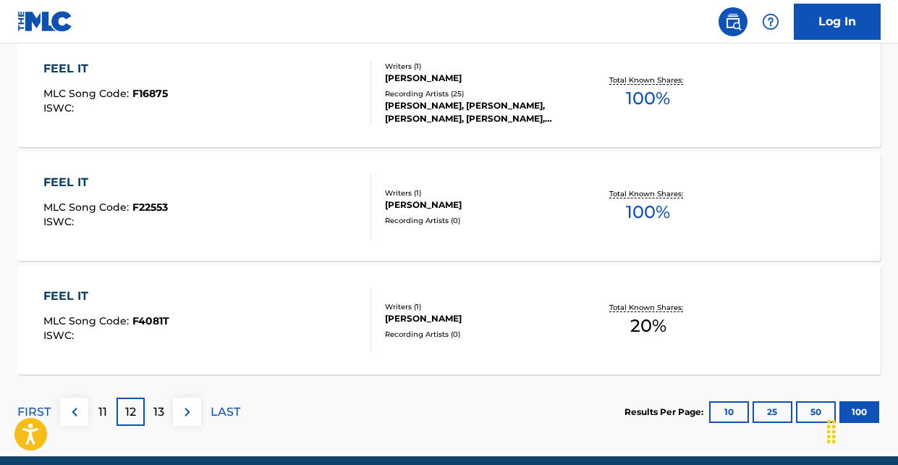
scroll to position [11533, 0]
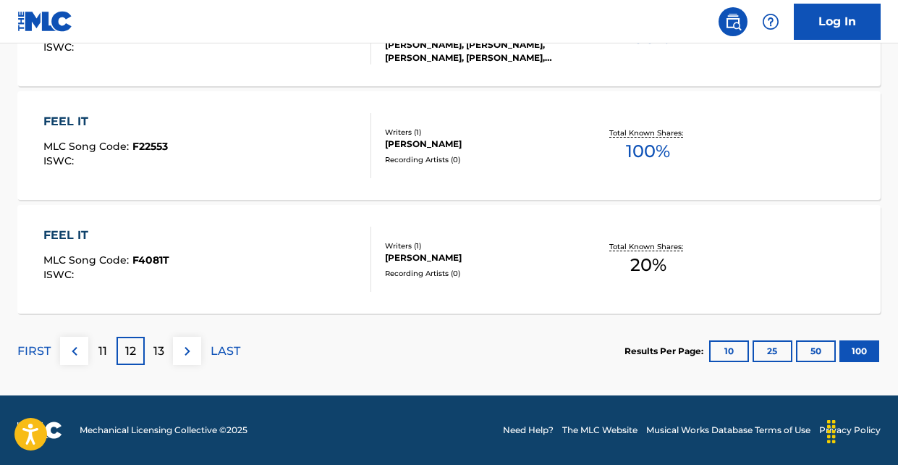
click at [190, 351] on img at bounding box center [187, 350] width 17 height 17
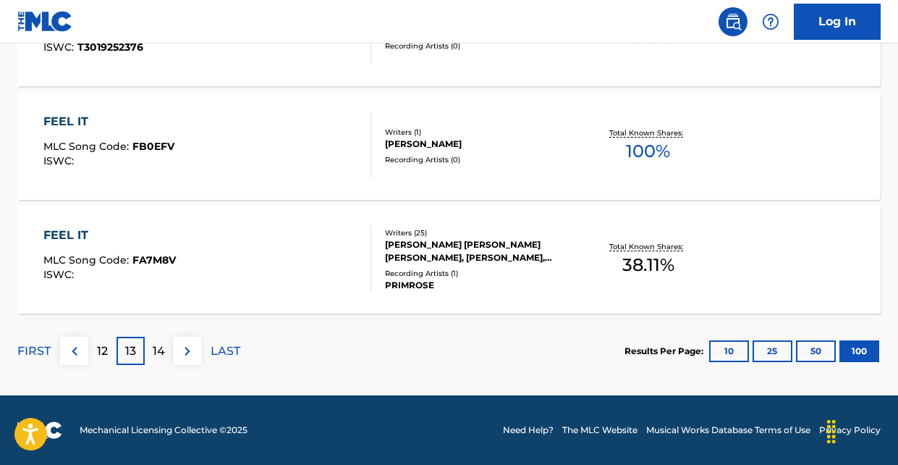
click at [190, 356] on img at bounding box center [187, 350] width 17 height 17
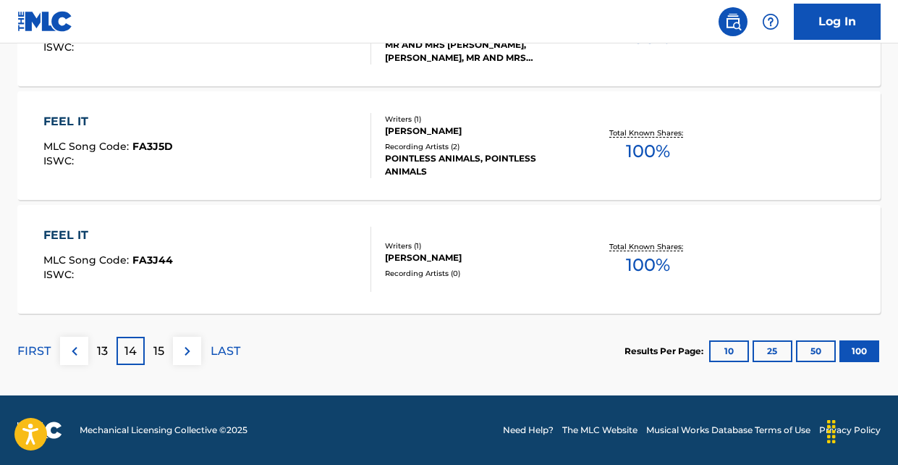
click at [190, 347] on img at bounding box center [187, 350] width 17 height 17
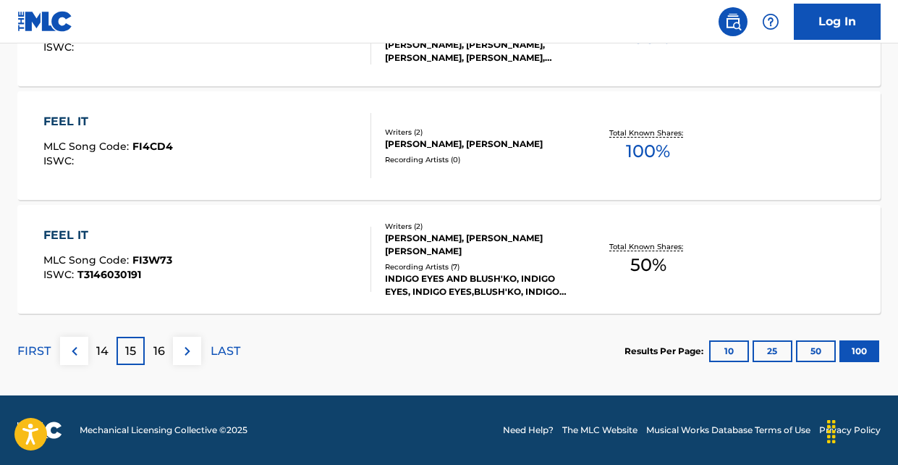
click at [187, 354] on img at bounding box center [187, 350] width 17 height 17
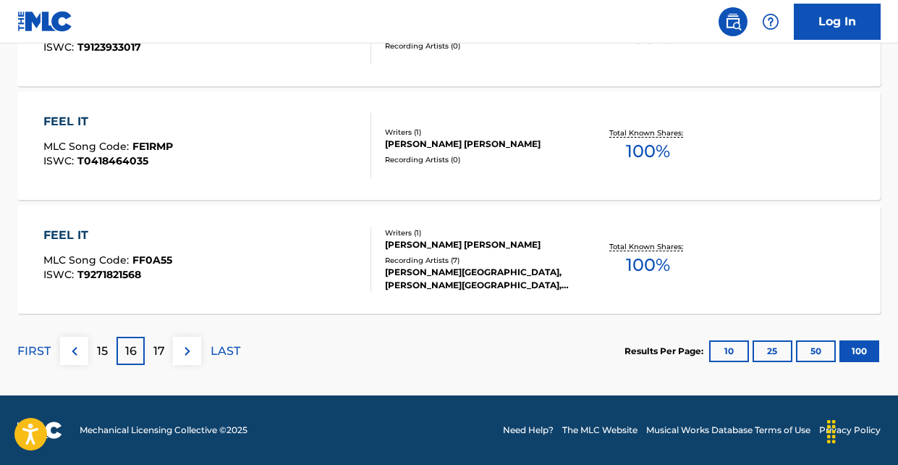
click at [180, 350] on img at bounding box center [187, 350] width 17 height 17
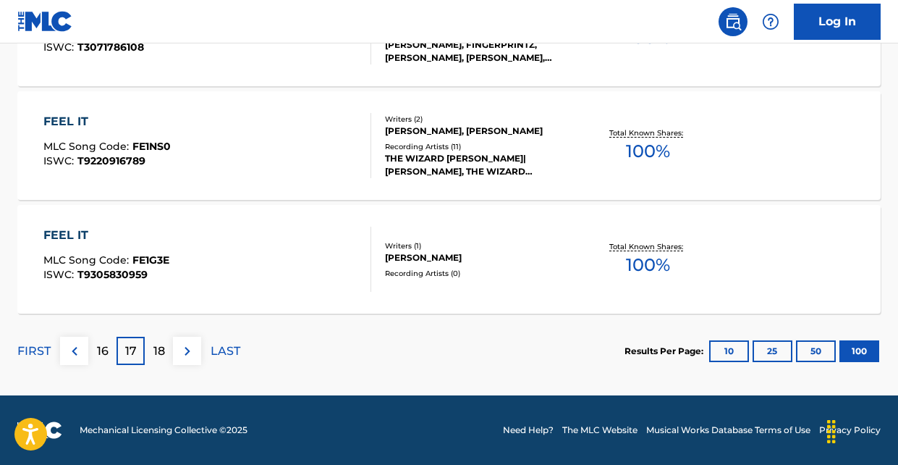
click at [186, 350] on img at bounding box center [187, 350] width 17 height 17
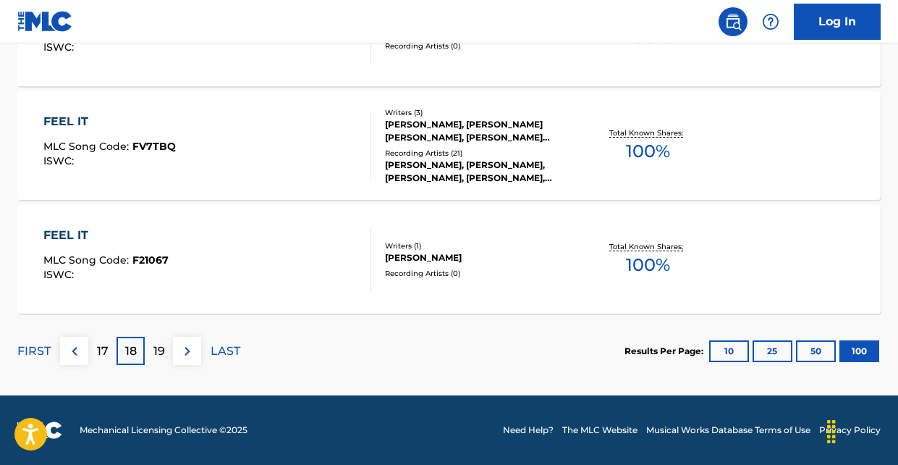
click at [188, 345] on img at bounding box center [187, 350] width 17 height 17
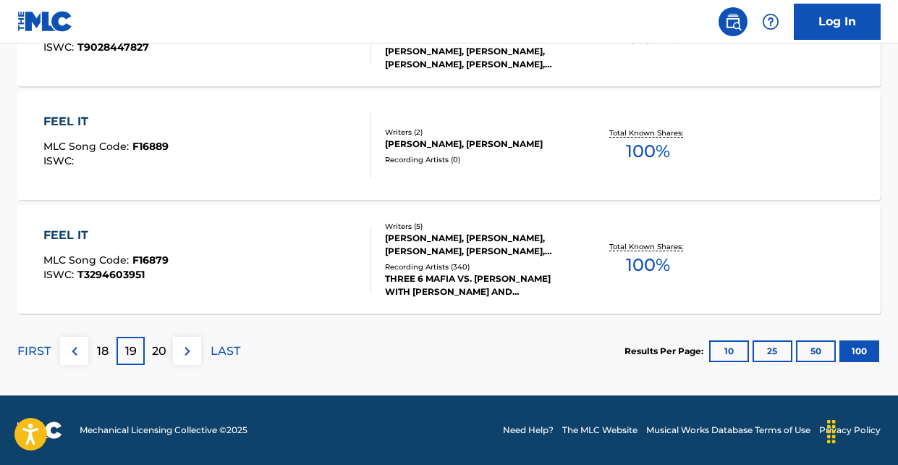
click at [187, 352] on img at bounding box center [187, 350] width 17 height 17
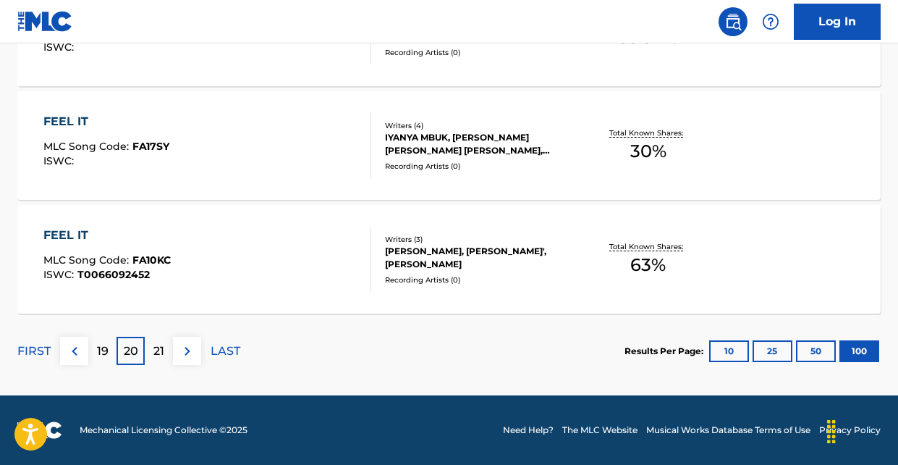
click at [187, 352] on img at bounding box center [187, 350] width 17 height 17
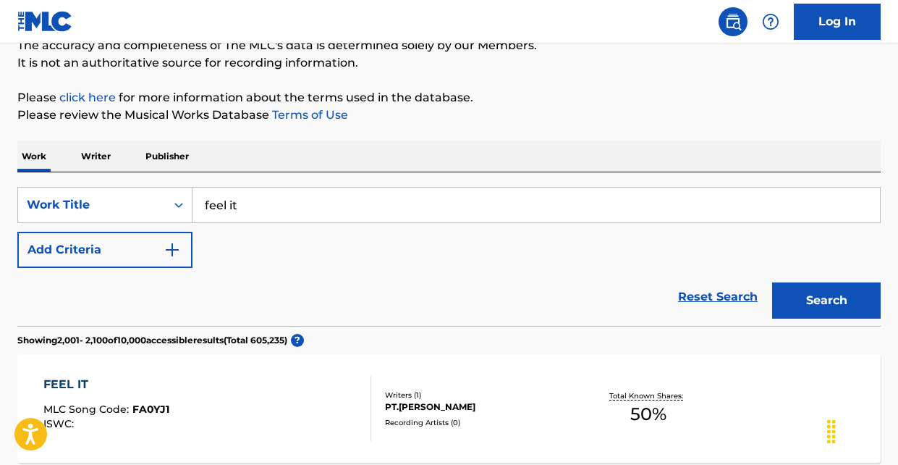
scroll to position [138, 0]
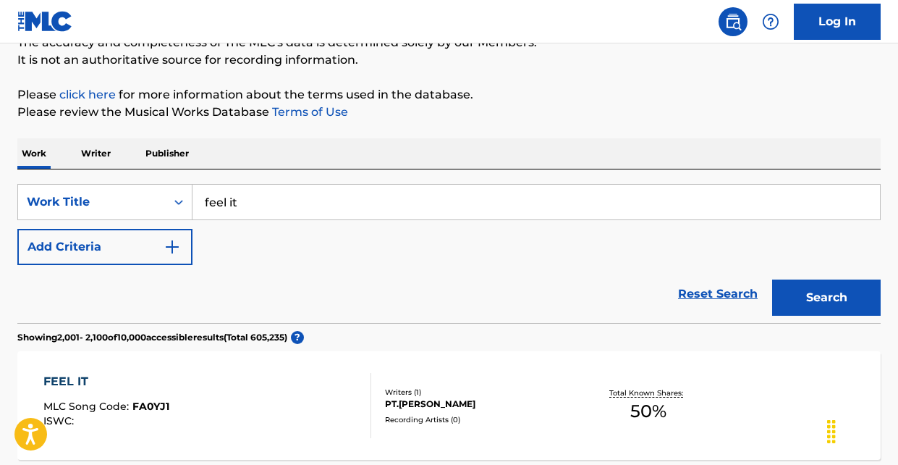
click at [248, 202] on input "feel it" at bounding box center [537, 202] width 688 height 35
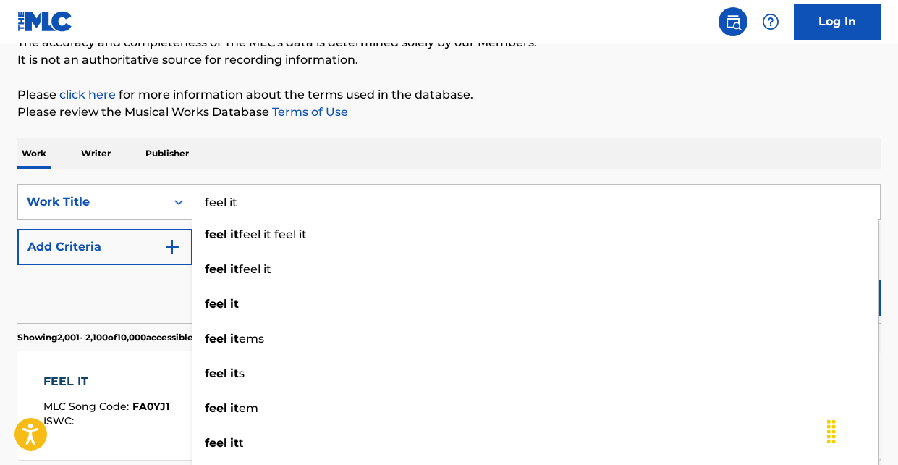
click at [114, 284] on div "Reset Search Search" at bounding box center [448, 294] width 863 height 58
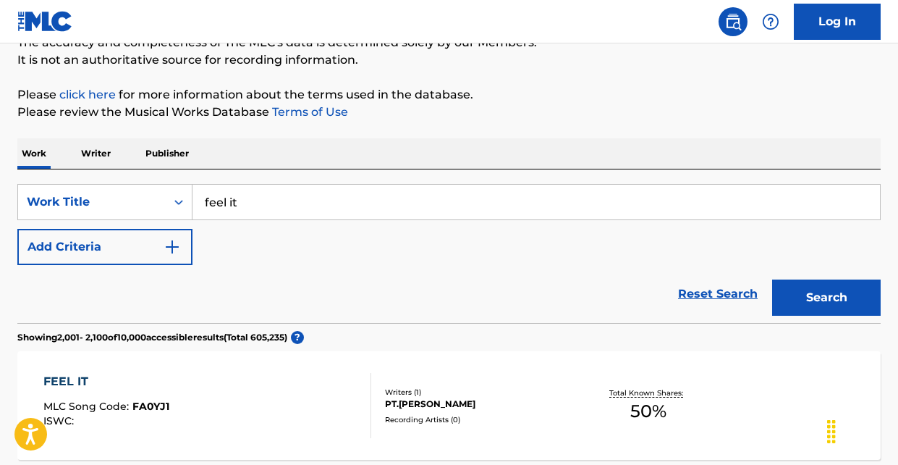
click at [801, 305] on button "Search" at bounding box center [826, 297] width 109 height 36
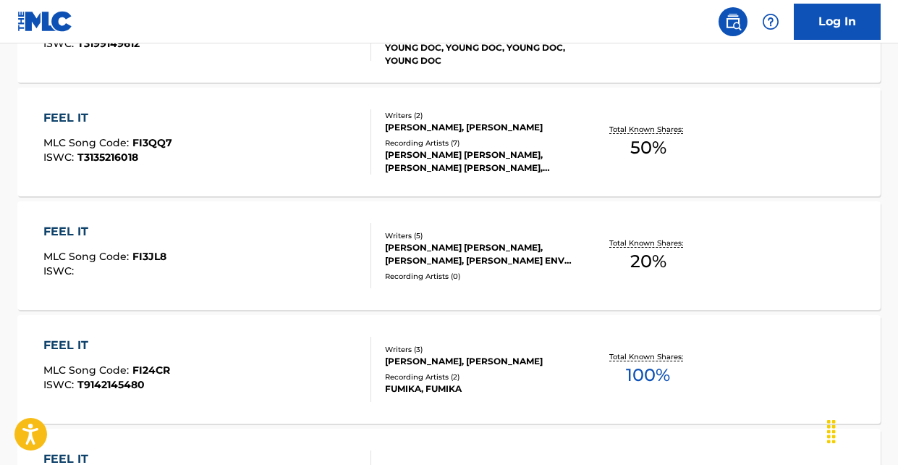
scroll to position [11533, 0]
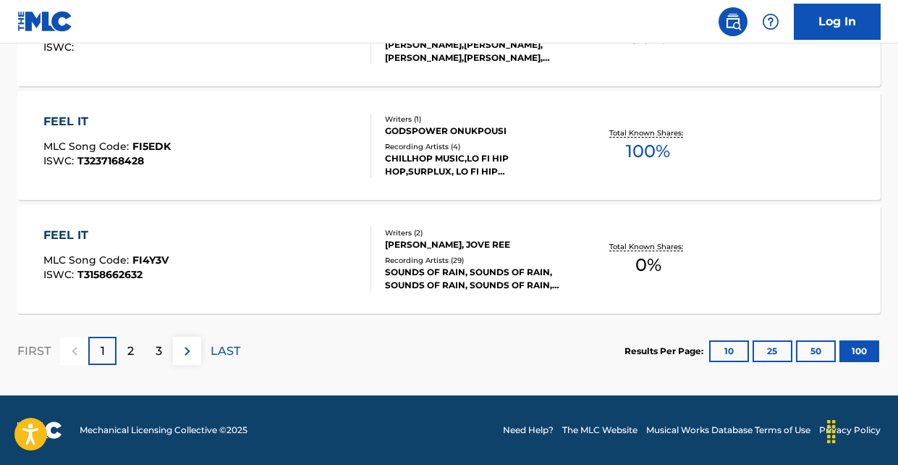
click at [130, 349] on p "2" at bounding box center [130, 350] width 7 height 17
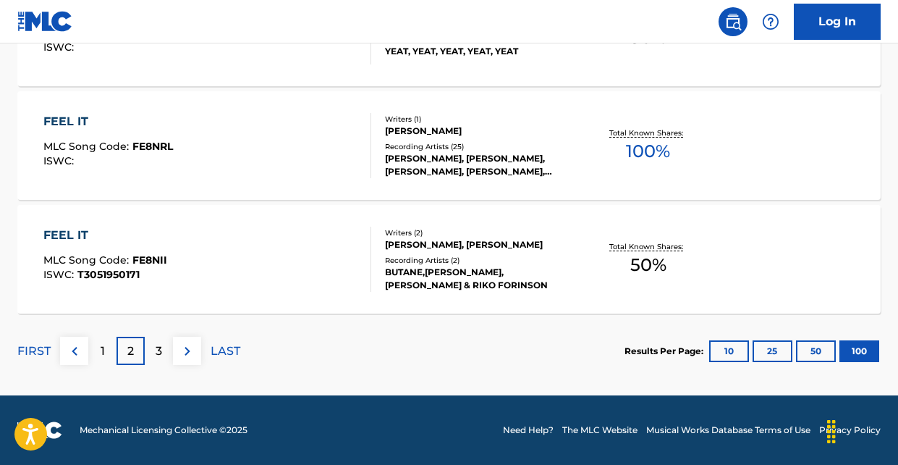
click at [183, 354] on img at bounding box center [187, 350] width 17 height 17
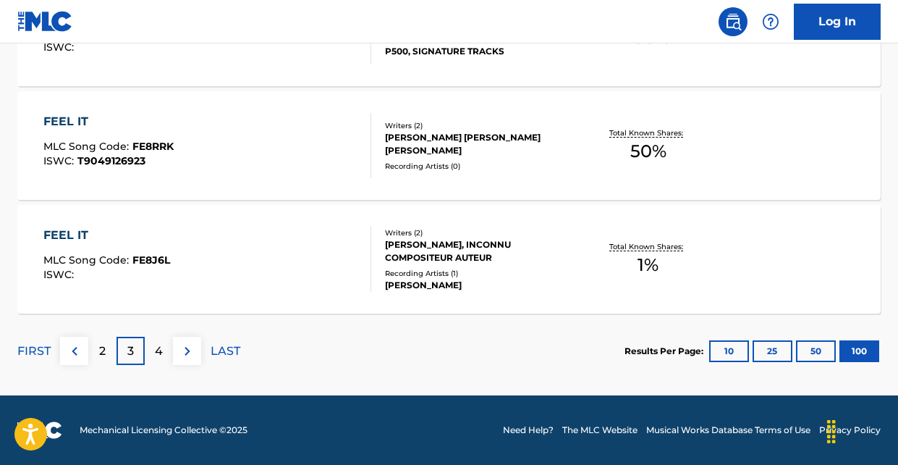
click at [158, 354] on p "4" at bounding box center [159, 350] width 8 height 17
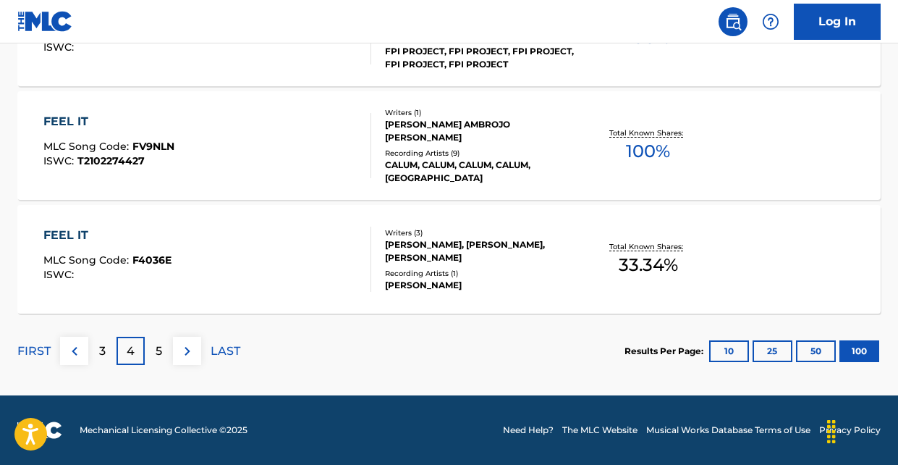
click at [152, 353] on div "5" at bounding box center [159, 351] width 28 height 28
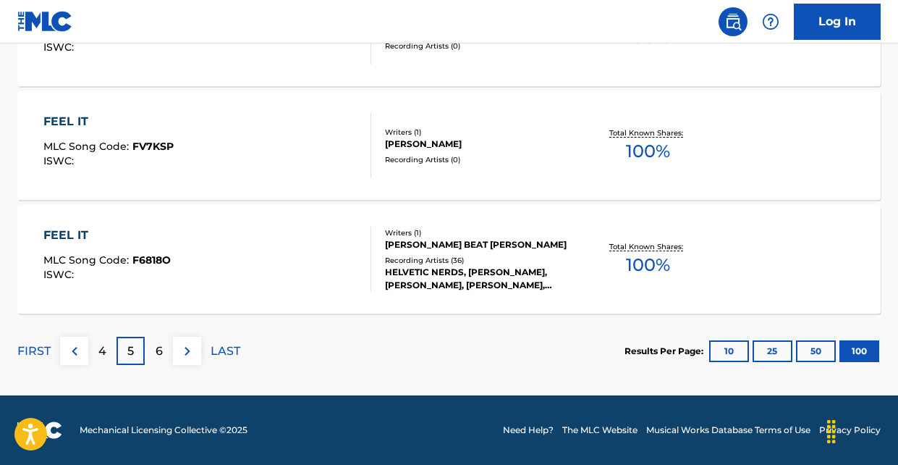
click at [159, 347] on p "6" at bounding box center [159, 350] width 7 height 17
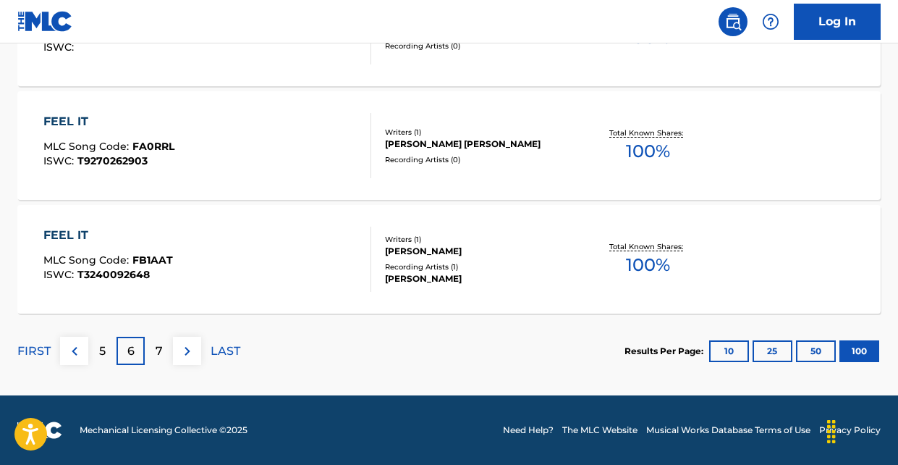
click at [153, 355] on div "7" at bounding box center [159, 351] width 28 height 28
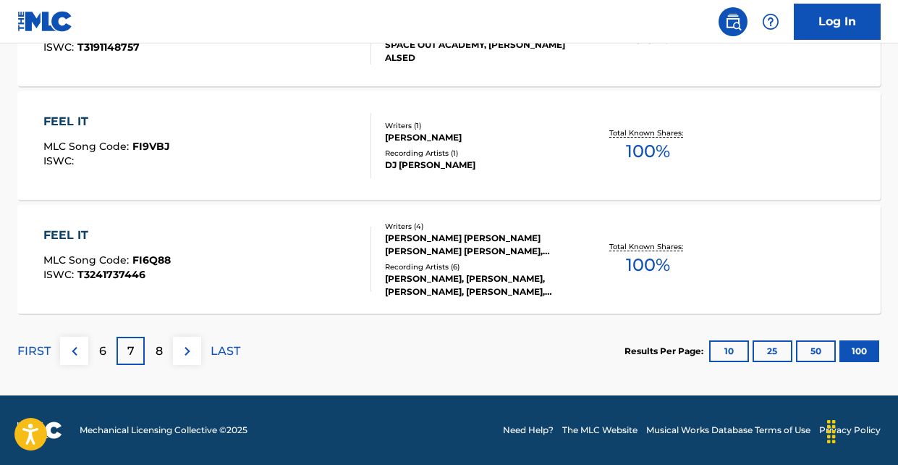
click at [153, 357] on div "8" at bounding box center [159, 351] width 28 height 28
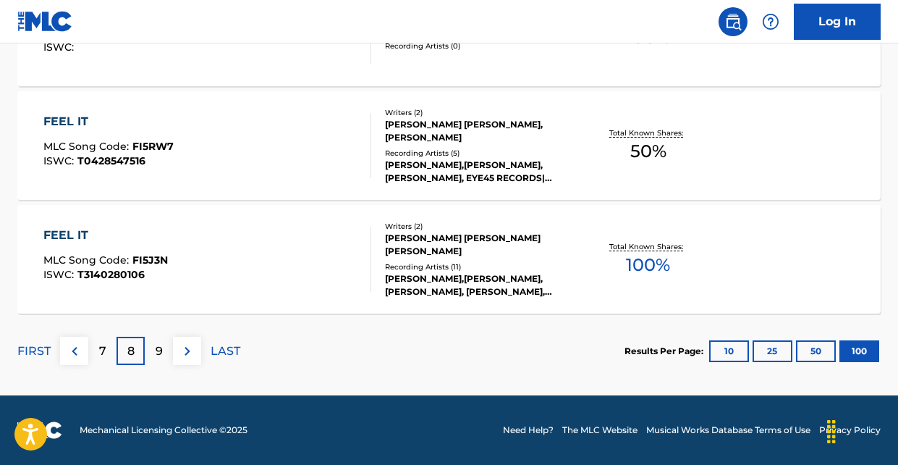
click at [156, 347] on p "9" at bounding box center [159, 350] width 7 height 17
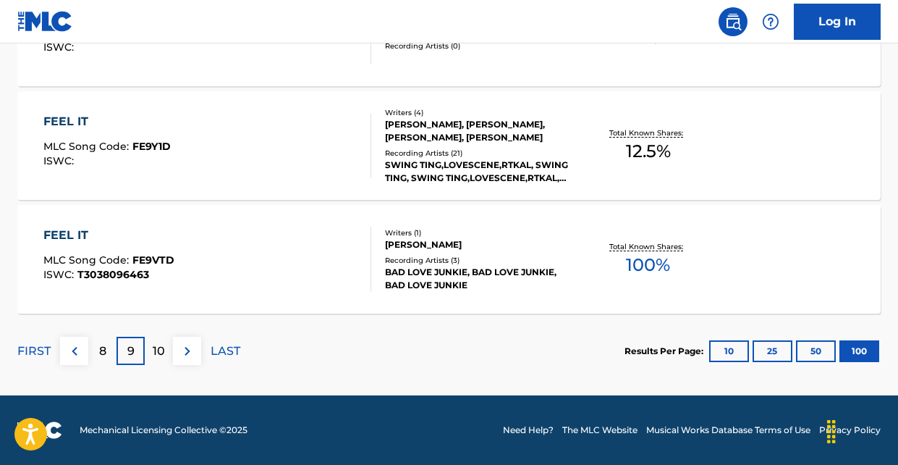
click at [160, 341] on div "10" at bounding box center [159, 351] width 28 height 28
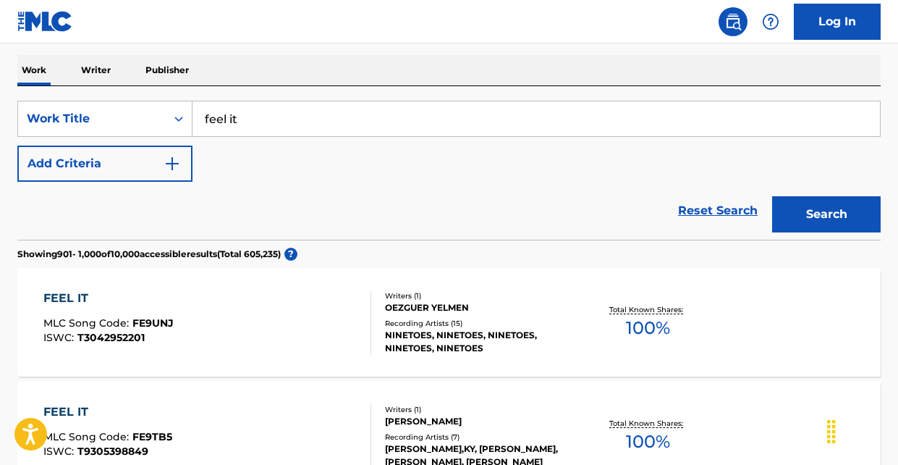
scroll to position [0, 0]
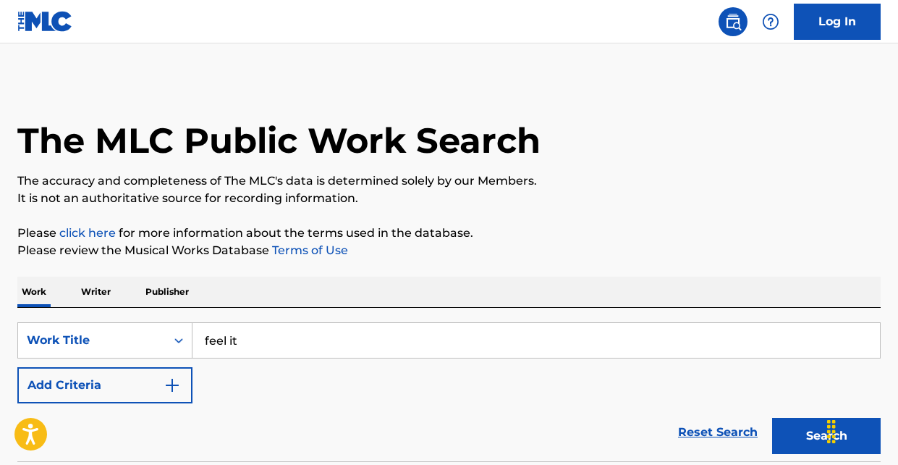
click at [260, 335] on input "feel it" at bounding box center [537, 340] width 688 height 35
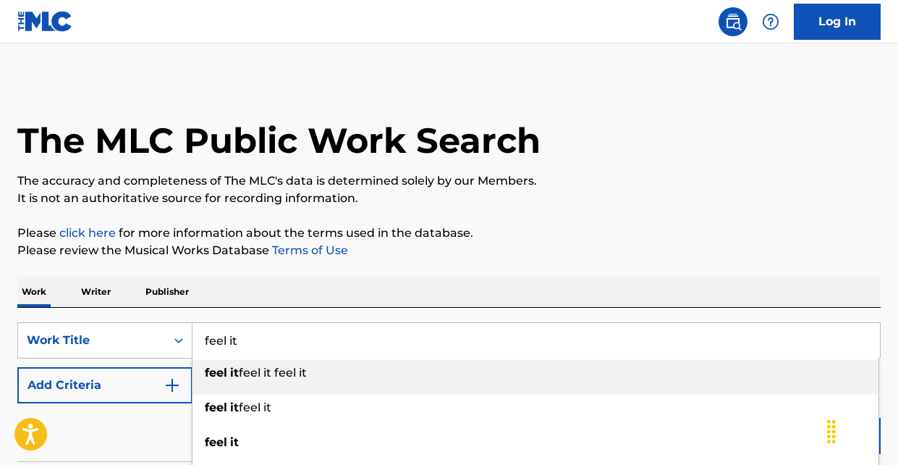
click at [260, 335] on input "feel it" at bounding box center [537, 340] width 688 height 35
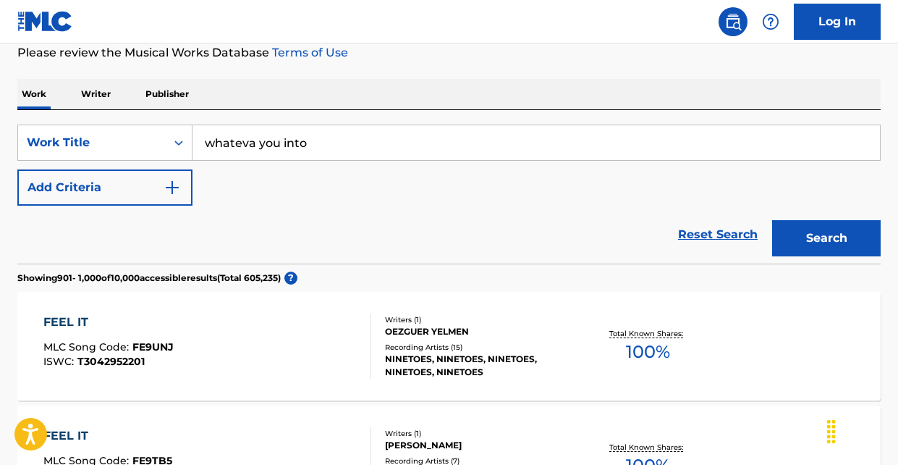
click at [824, 238] on button "Search" at bounding box center [826, 238] width 109 height 36
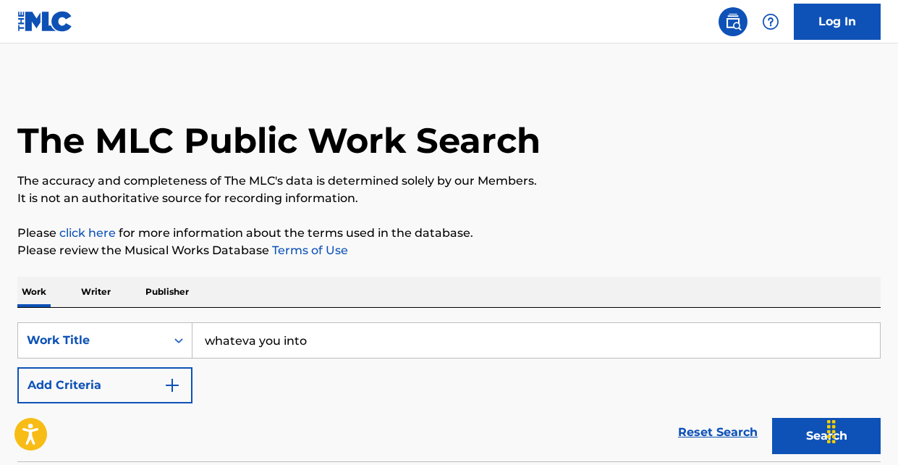
click at [255, 337] on input "whateva you into" at bounding box center [537, 340] width 688 height 35
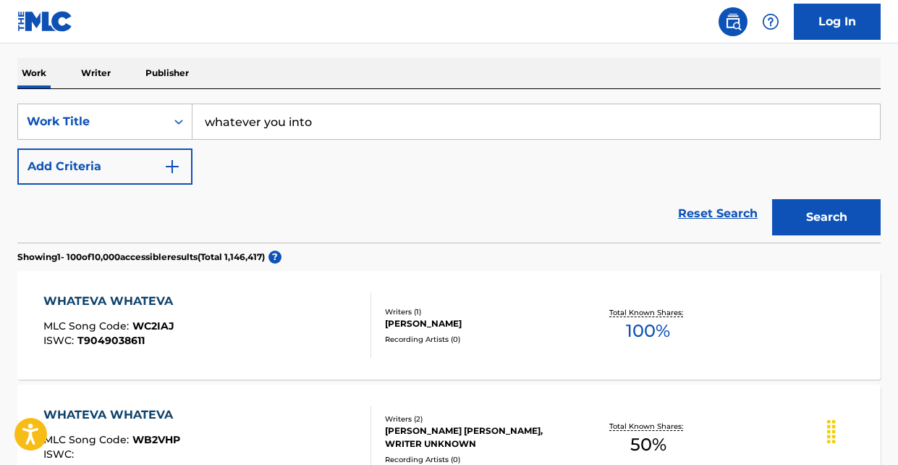
scroll to position [234, 0]
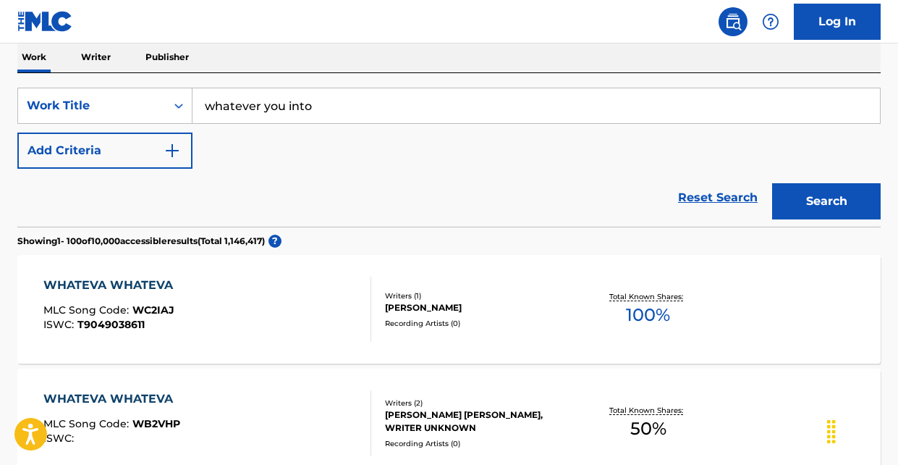
click at [803, 196] on button "Search" at bounding box center [826, 201] width 109 height 36
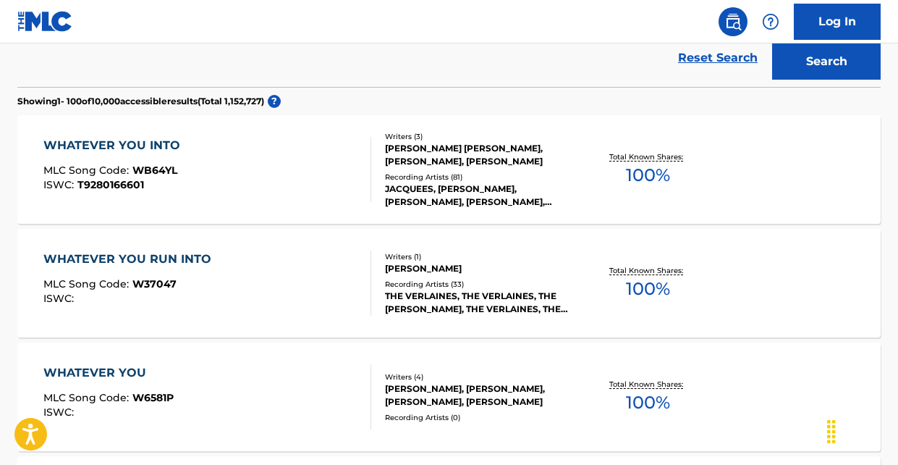
scroll to position [0, 0]
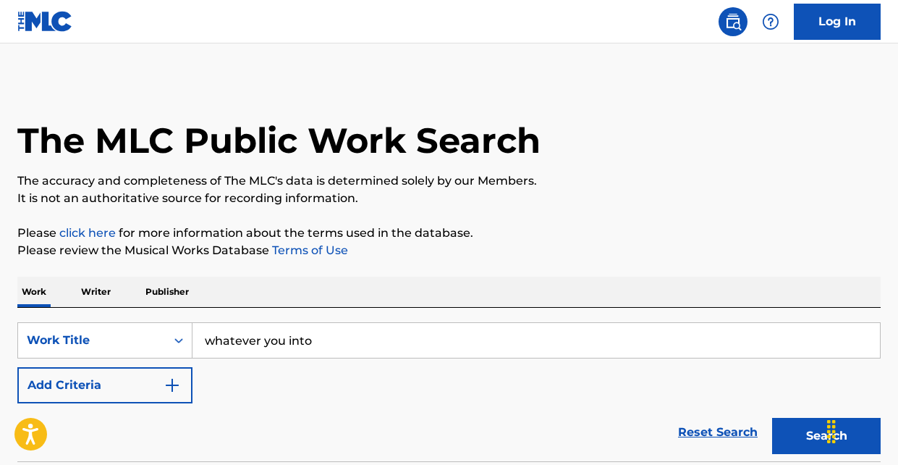
click at [336, 336] on input "whatever you into" at bounding box center [537, 340] width 688 height 35
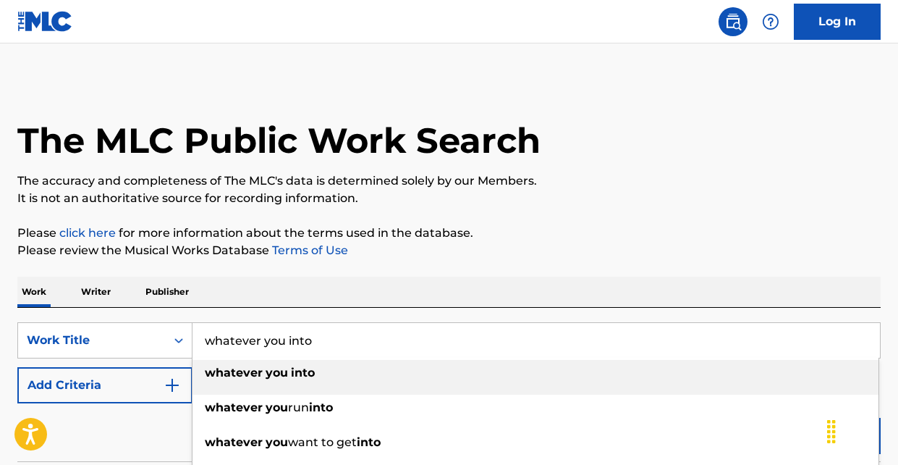
click at [334, 336] on input "whatever you into" at bounding box center [537, 340] width 688 height 35
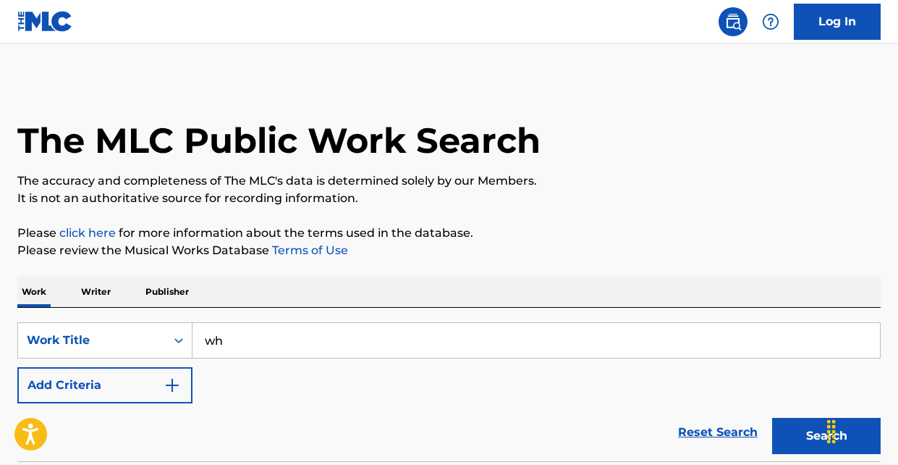
type input "w"
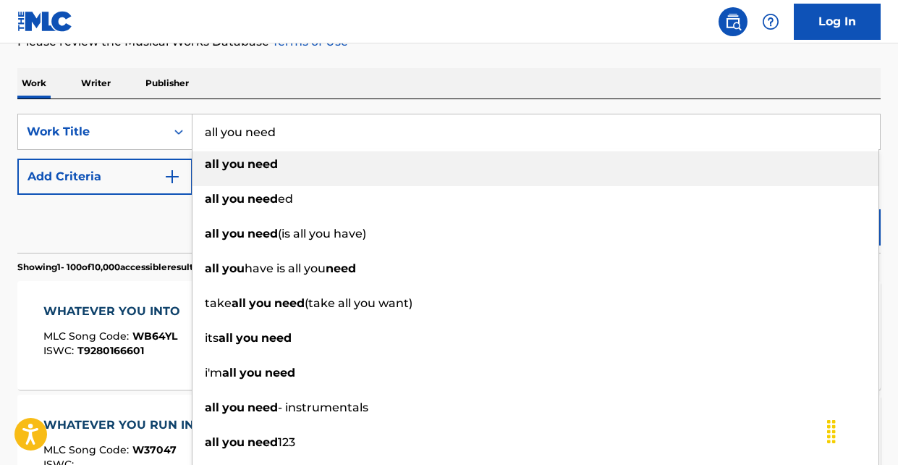
scroll to position [215, 0]
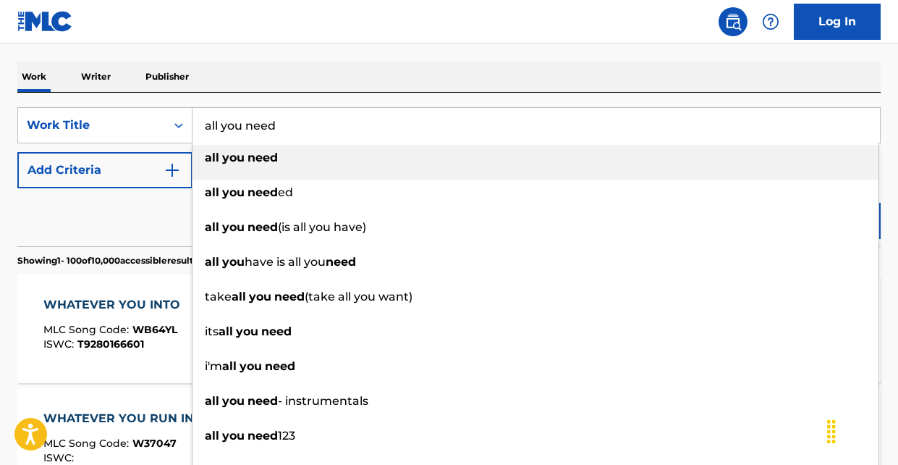
click at [103, 229] on div "Reset Search Search" at bounding box center [448, 217] width 863 height 58
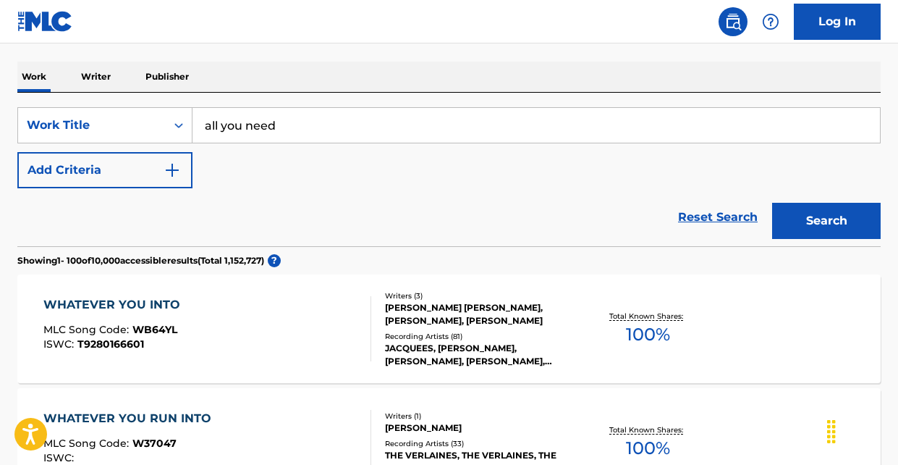
click at [835, 216] on button "Search" at bounding box center [826, 221] width 109 height 36
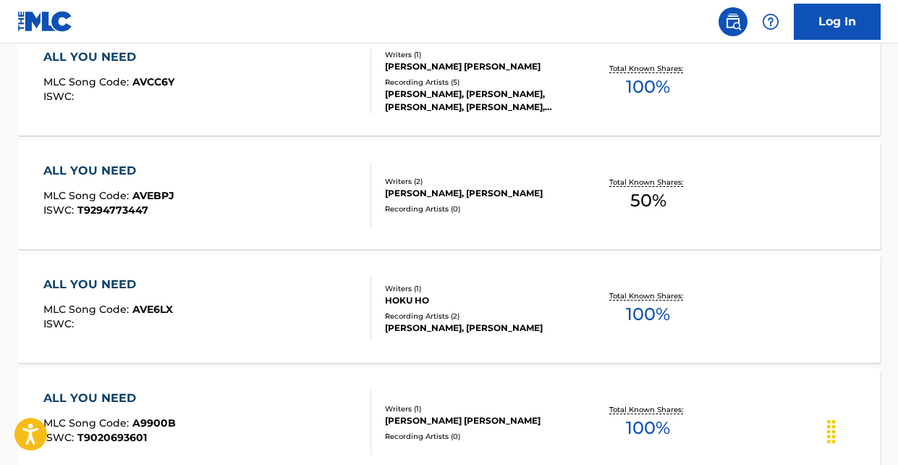
scroll to position [11533, 0]
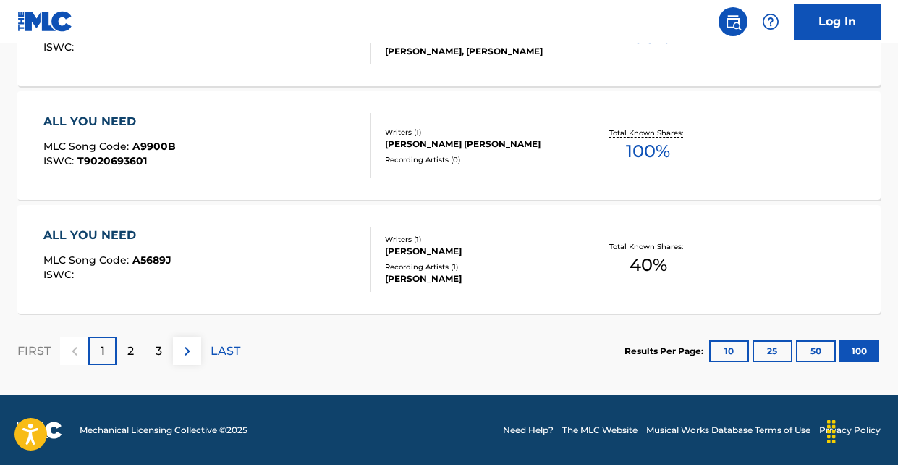
click at [124, 342] on div "2" at bounding box center [131, 351] width 28 height 28
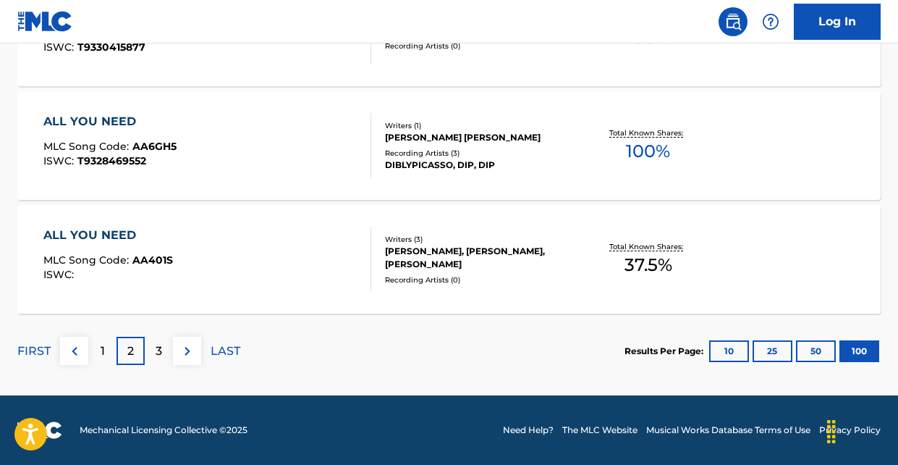
click at [157, 352] on p "3" at bounding box center [159, 350] width 7 height 17
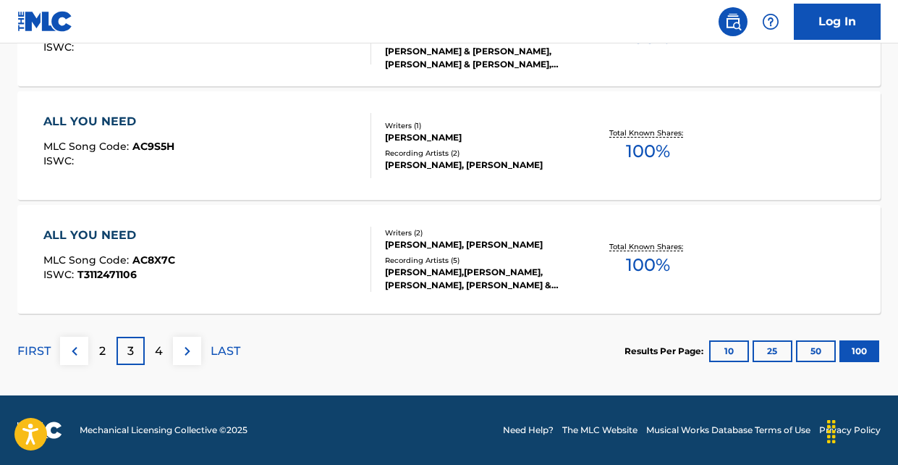
click at [155, 346] on p "4" at bounding box center [159, 350] width 8 height 17
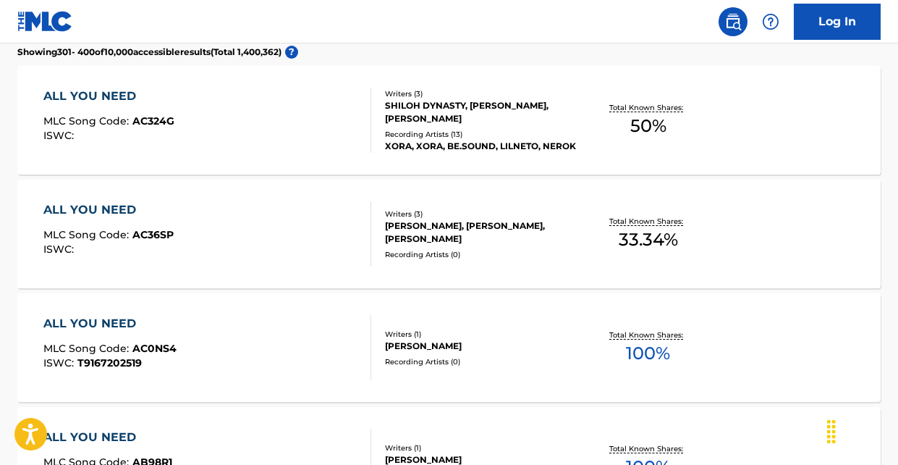
scroll to position [0, 0]
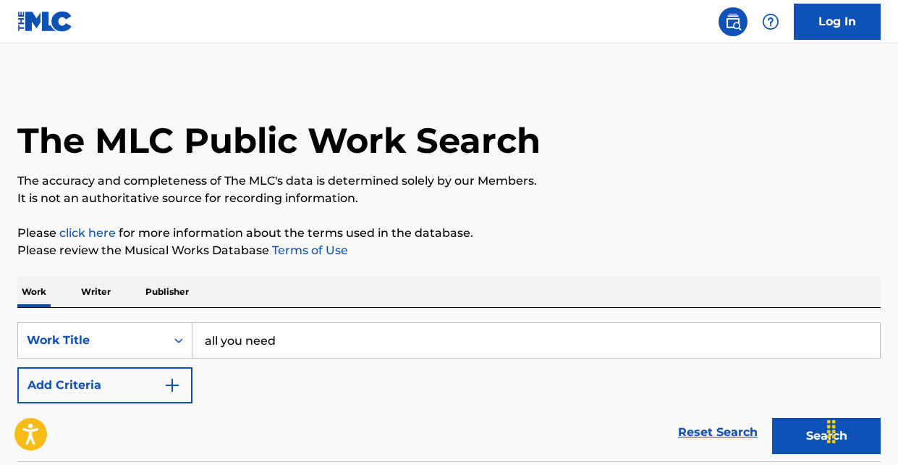
click at [329, 352] on input "all you need" at bounding box center [537, 340] width 688 height 35
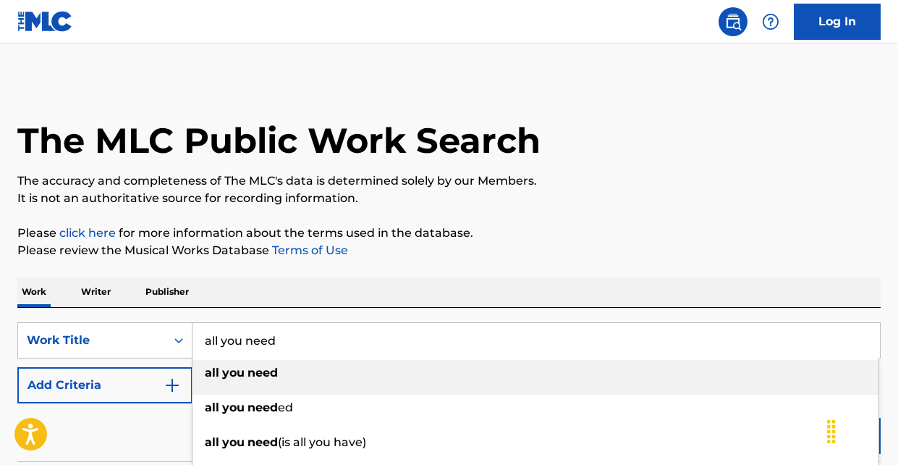
click at [329, 349] on input "all you need" at bounding box center [537, 340] width 688 height 35
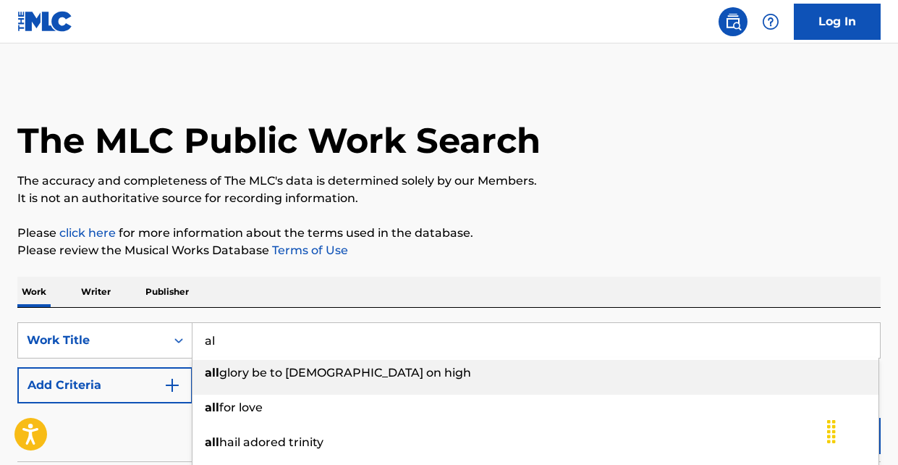
type input "a"
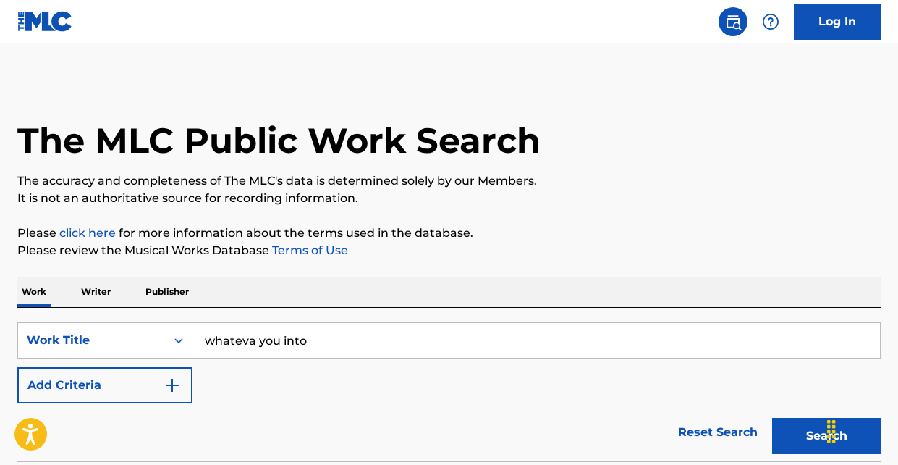
click at [792, 441] on button "Search" at bounding box center [826, 436] width 109 height 36
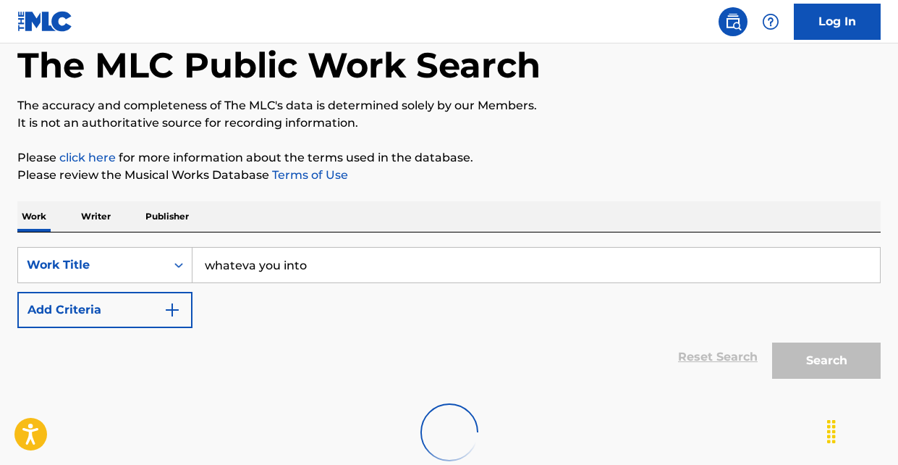
scroll to position [166, 0]
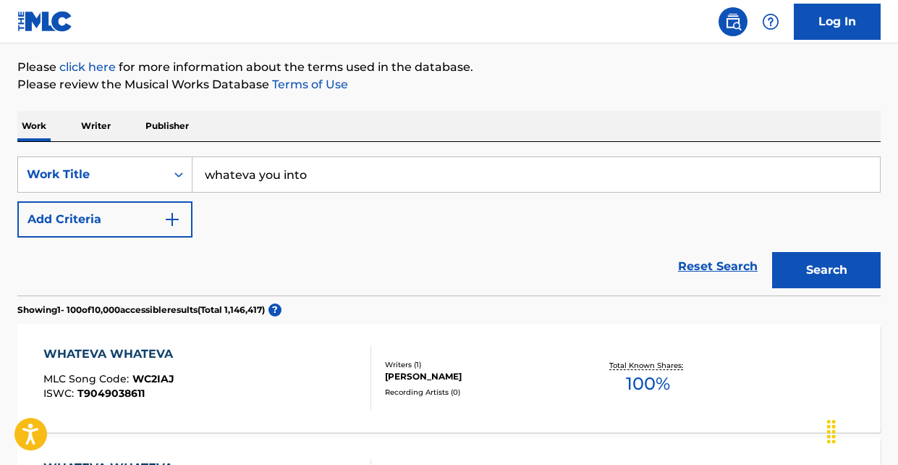
click at [254, 174] on input "whateva you into" at bounding box center [537, 174] width 688 height 35
type input "whatever you into"
click at [772, 251] on button "Search" at bounding box center [826, 269] width 109 height 36
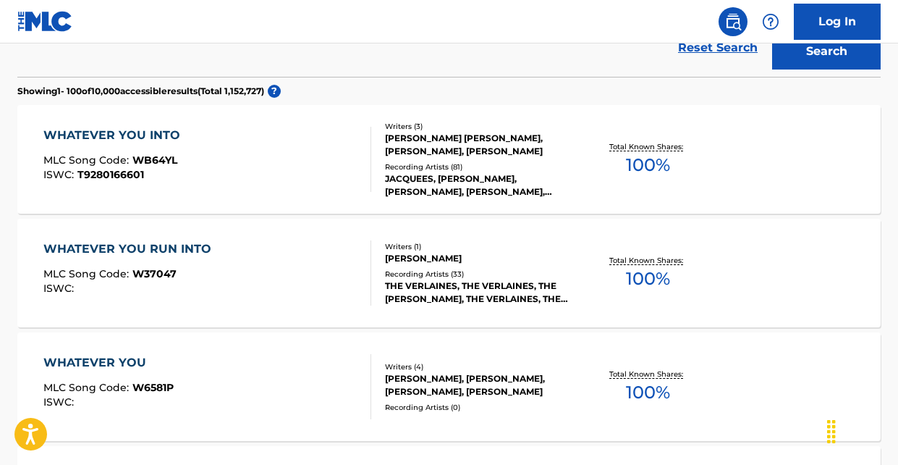
scroll to position [357, 0]
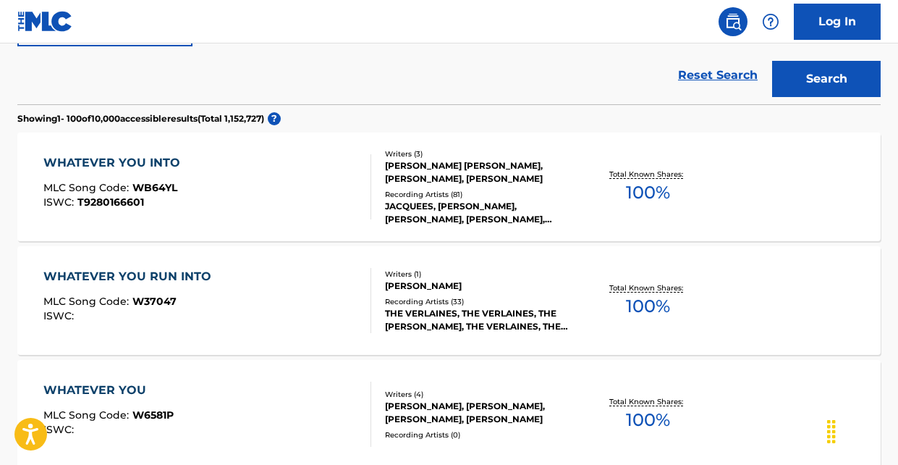
click at [145, 150] on div "WHATEVER YOU INTO MLC Song Code : WB64YL ISWC : T9280166601 Writers ( 3 ) [PERS…" at bounding box center [448, 186] width 863 height 109
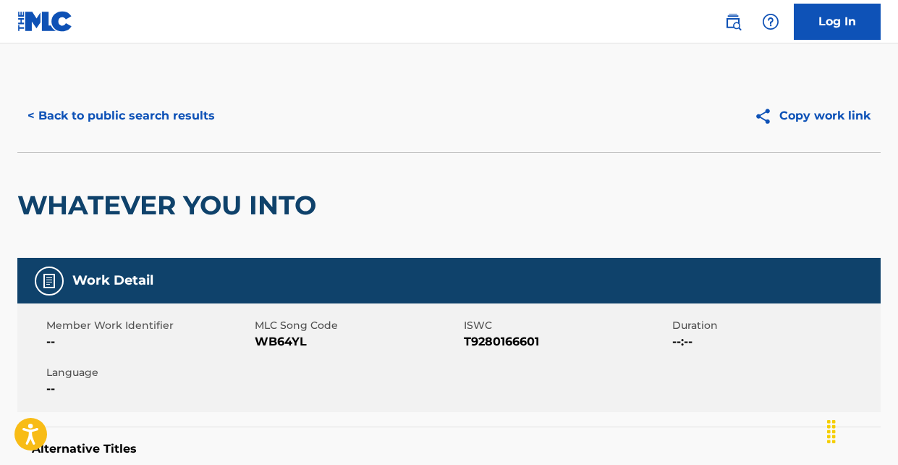
click at [279, 347] on span "WB64YL" at bounding box center [357, 341] width 205 height 17
copy span "WB64YL"
click at [142, 125] on button "< Back to public search results" at bounding box center [121, 116] width 208 height 36
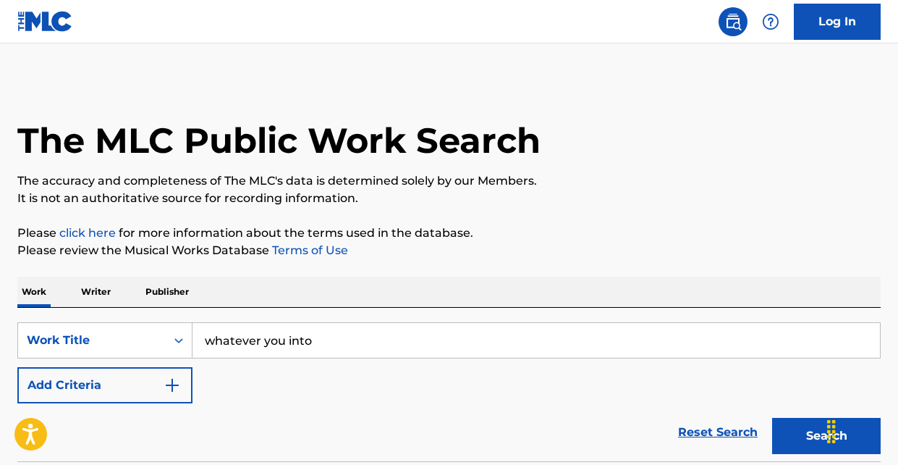
click at [324, 345] on input "whatever you into" at bounding box center [537, 340] width 688 height 35
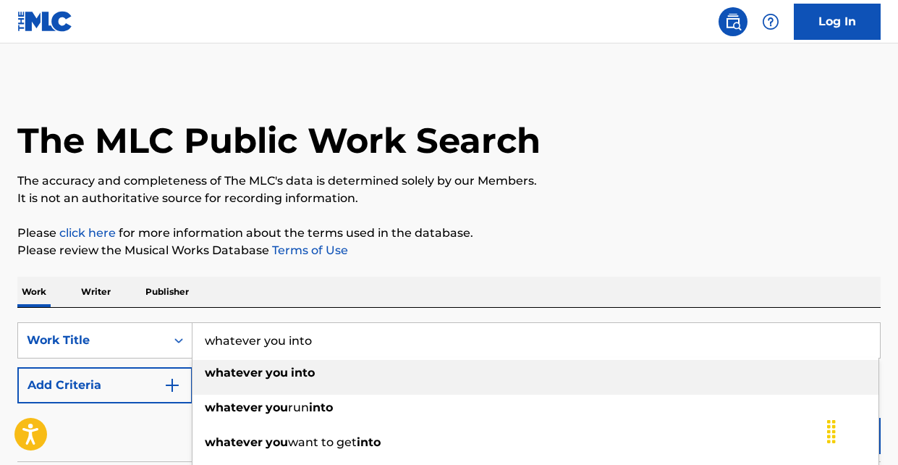
click at [324, 345] on input "whatever you into" at bounding box center [537, 340] width 688 height 35
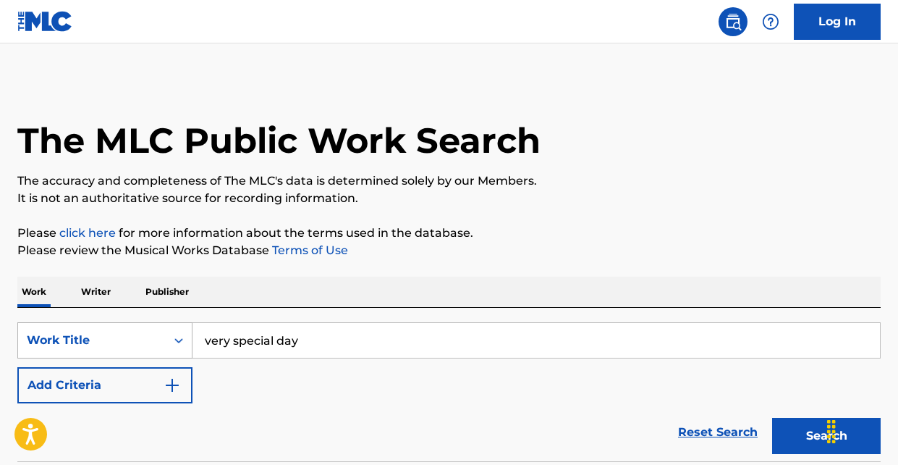
drag, startPoint x: 357, startPoint y: 345, endPoint x: 183, endPoint y: 343, distance: 173.7
click at [183, 343] on div "SearchWithCriteria3b3d3571-2189-409c-80f3-8c2e4b5b90ed Work Title very special …" at bounding box center [448, 340] width 863 height 36
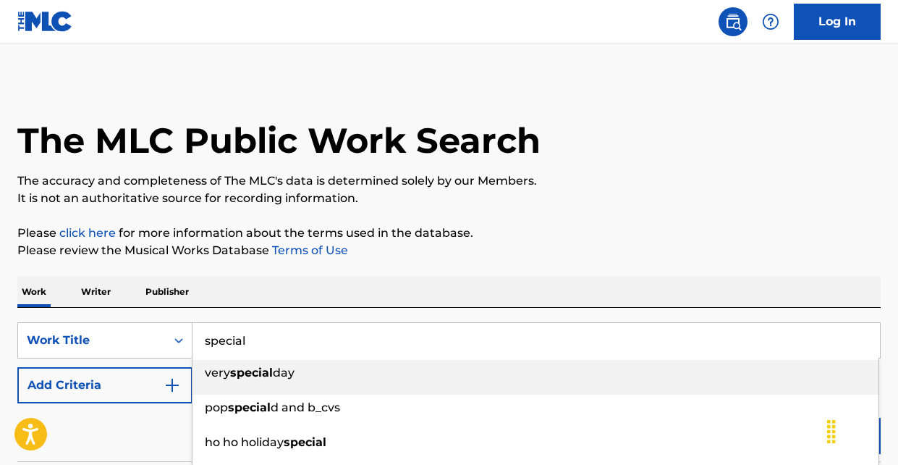
click at [103, 438] on div "Reset Search Search" at bounding box center [448, 432] width 863 height 58
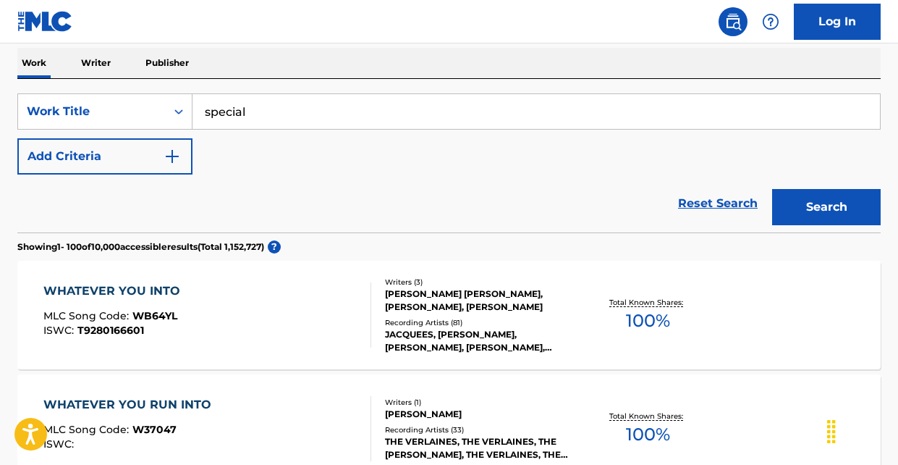
click at [829, 204] on button "Search" at bounding box center [826, 207] width 109 height 36
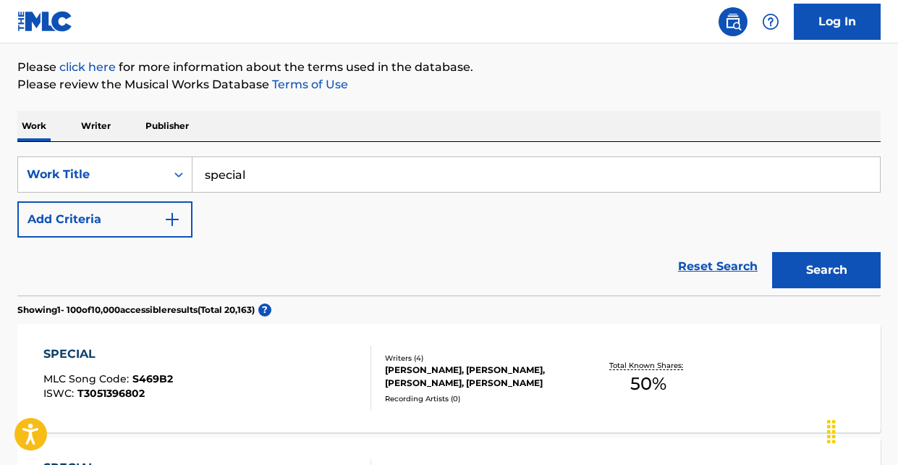
scroll to position [229, 0]
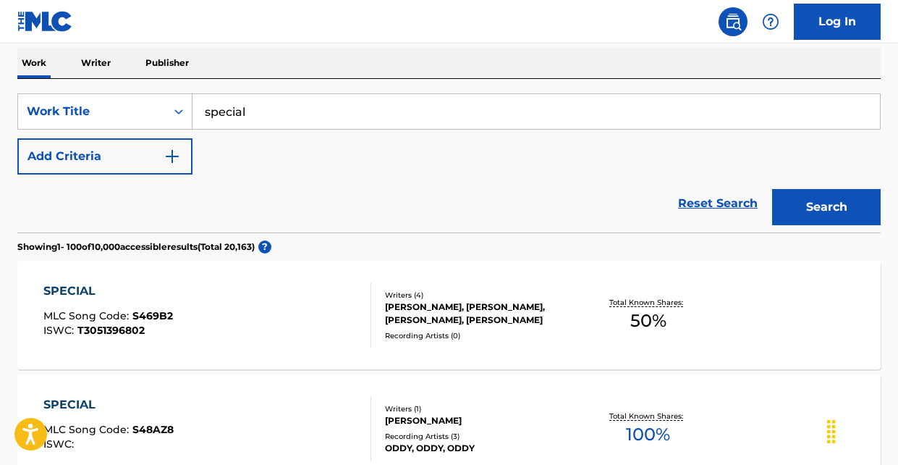
click at [292, 131] on div "SearchWithCriteria3b3d3571-2189-409c-80f3-8c2e4b5b90ed Work Title special Add C…" at bounding box center [448, 133] width 863 height 81
click at [292, 112] on input "special" at bounding box center [537, 111] width 688 height 35
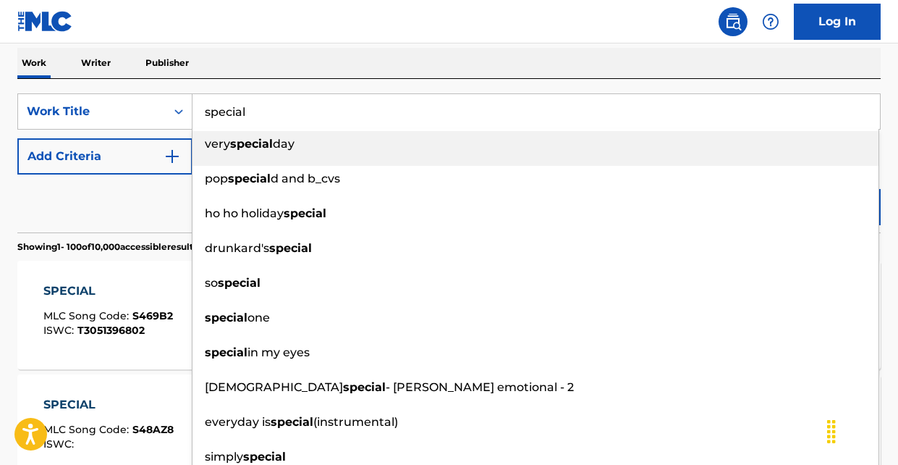
click at [292, 112] on input "special" at bounding box center [537, 111] width 688 height 35
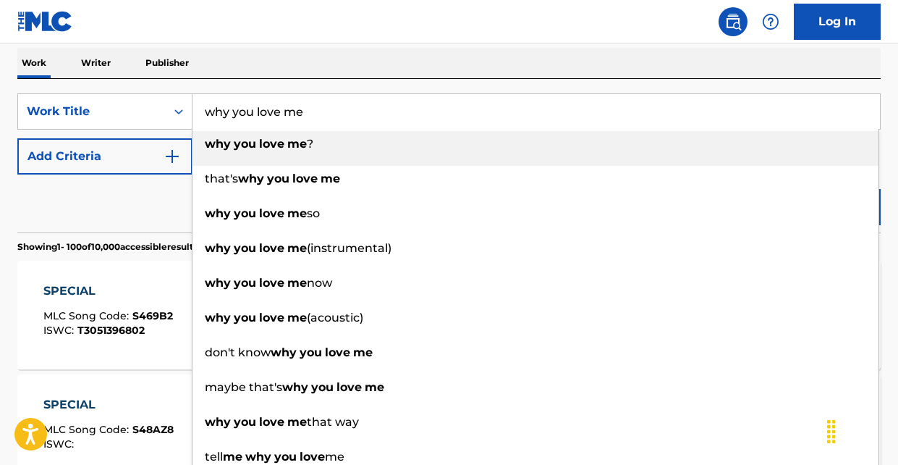
type input "why you love me"
click at [154, 195] on div "Reset Search Search" at bounding box center [448, 203] width 863 height 58
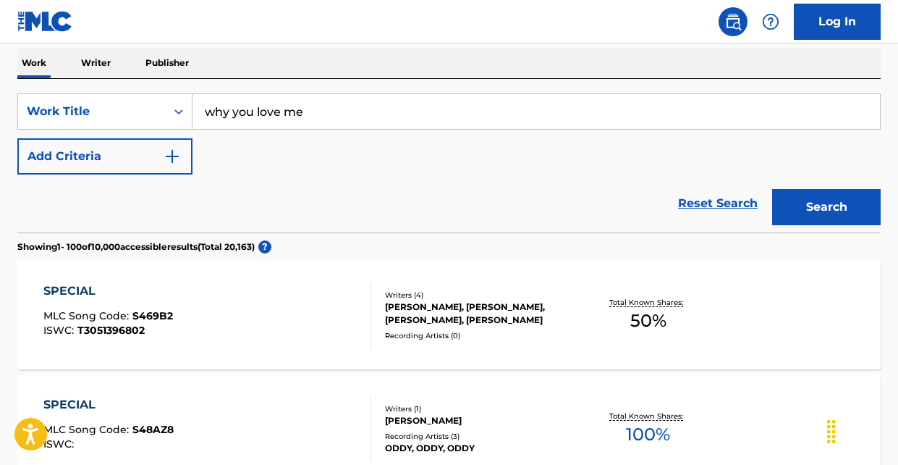
click at [803, 212] on button "Search" at bounding box center [826, 207] width 109 height 36
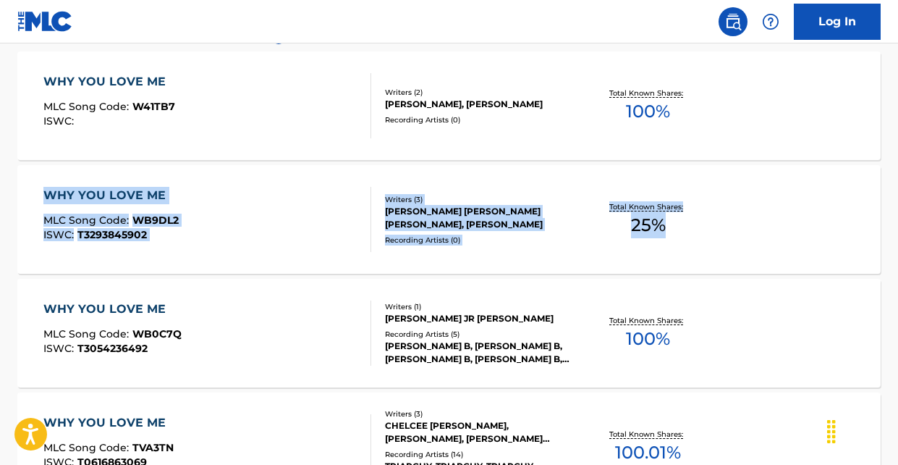
scroll to position [0, 0]
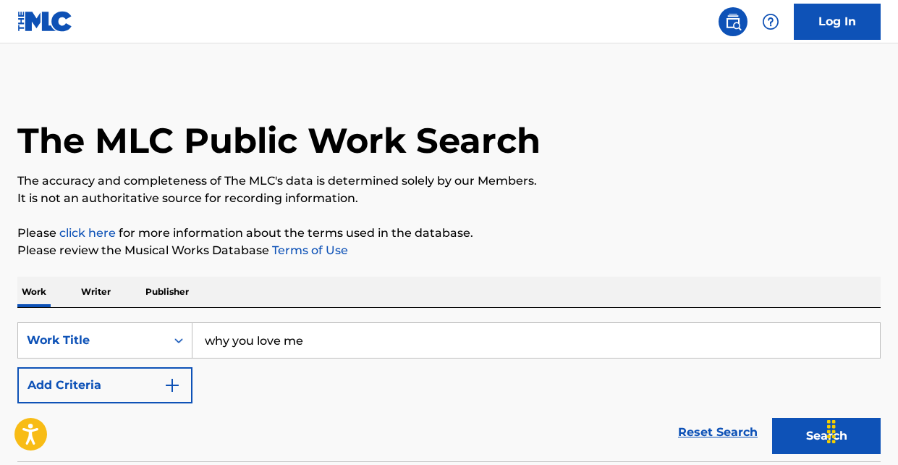
click at [317, 109] on div "The MLC Public Work Search" at bounding box center [448, 133] width 863 height 106
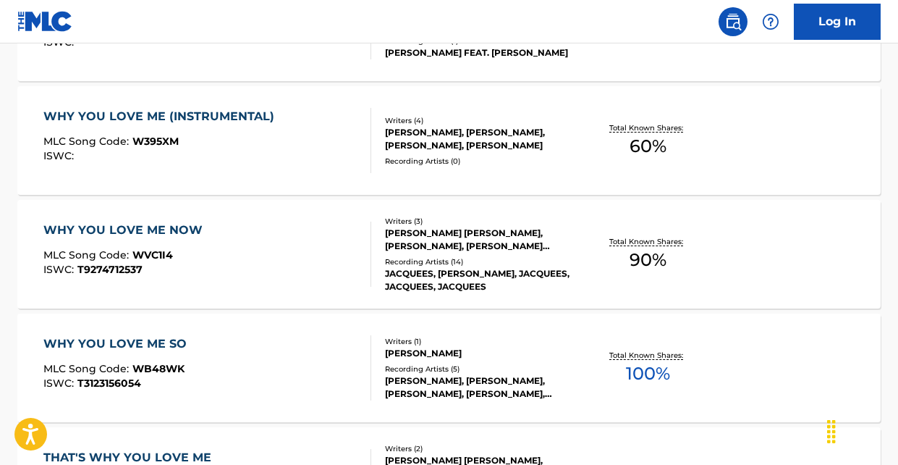
scroll to position [416, 0]
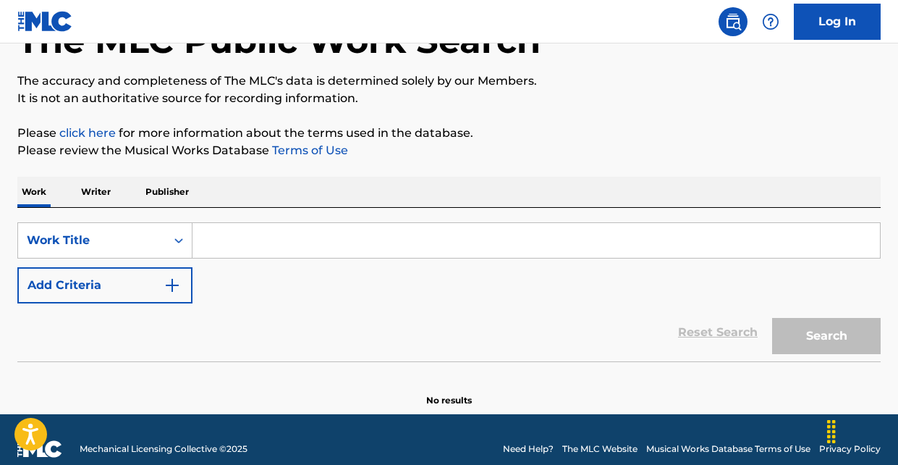
scroll to position [119, 0]
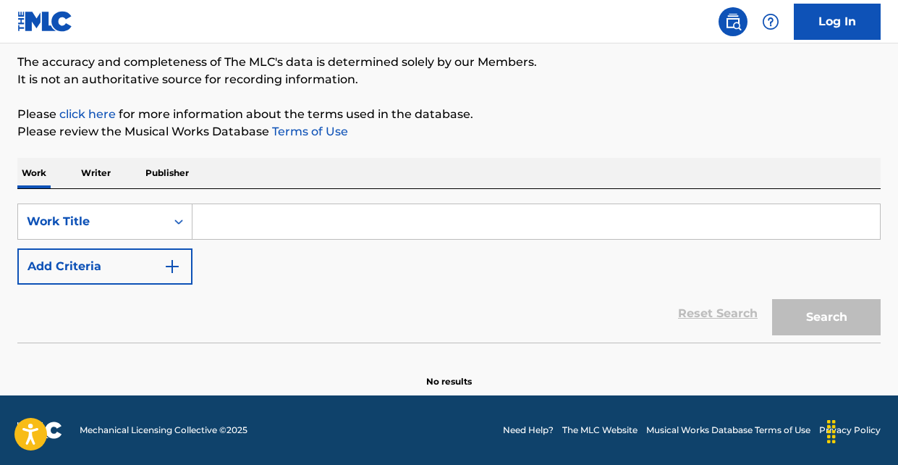
click at [263, 219] on input "Search Form" at bounding box center [537, 221] width 688 height 35
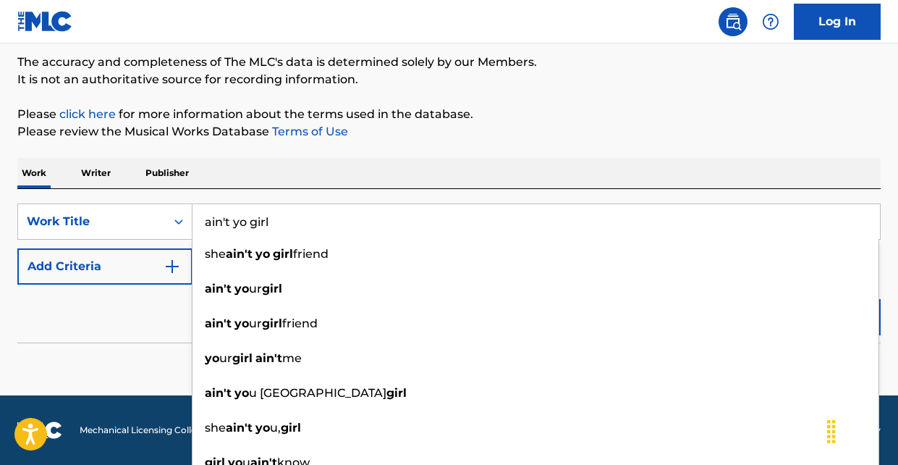
type input "ain't yo girl"
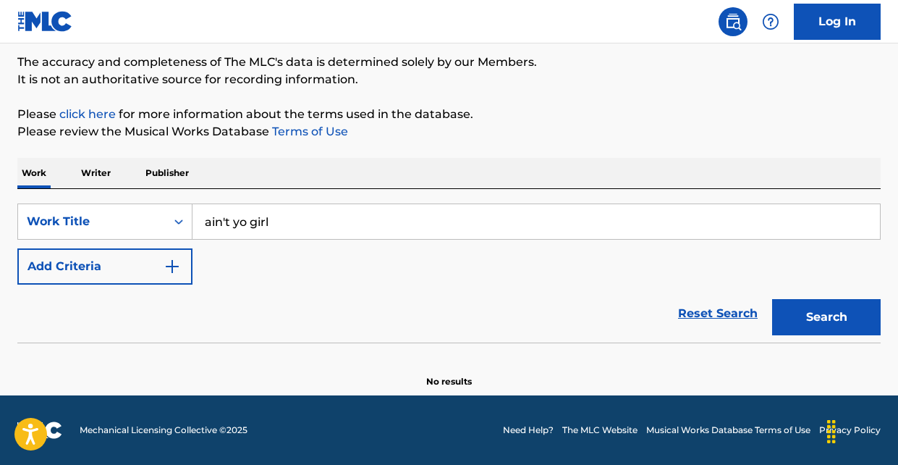
click at [167, 308] on div "Reset Search Search" at bounding box center [448, 313] width 863 height 58
click at [132, 276] on button "Add Criteria" at bounding box center [104, 266] width 175 height 36
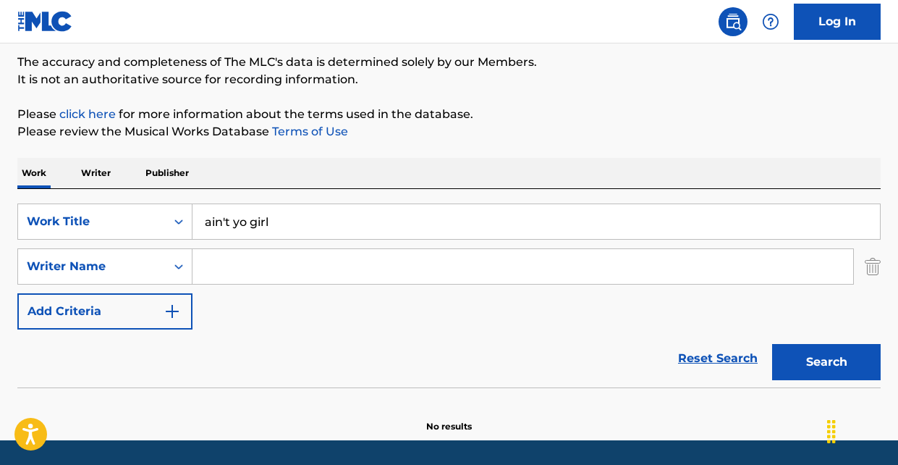
click at [268, 264] on input "Search Form" at bounding box center [523, 266] width 661 height 35
type input "broadnax"
click at [772, 344] on button "Search" at bounding box center [826, 362] width 109 height 36
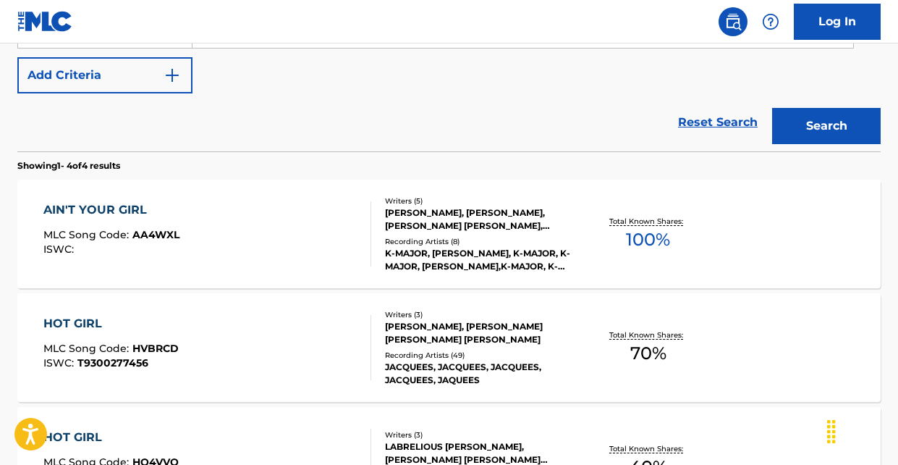
scroll to position [355, 0]
click at [120, 206] on div "AIN'T YOUR GIRL" at bounding box center [111, 208] width 136 height 17
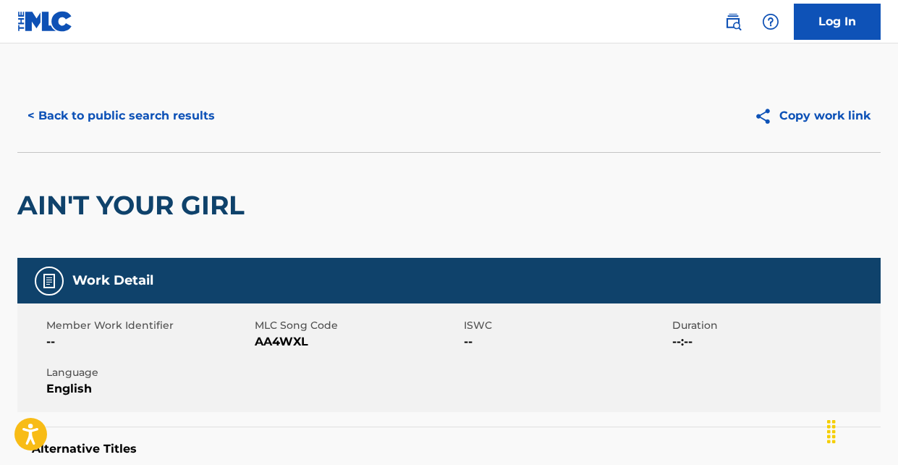
click at [285, 337] on span "AA4WXL" at bounding box center [357, 341] width 205 height 17
copy span "AA4WXL"
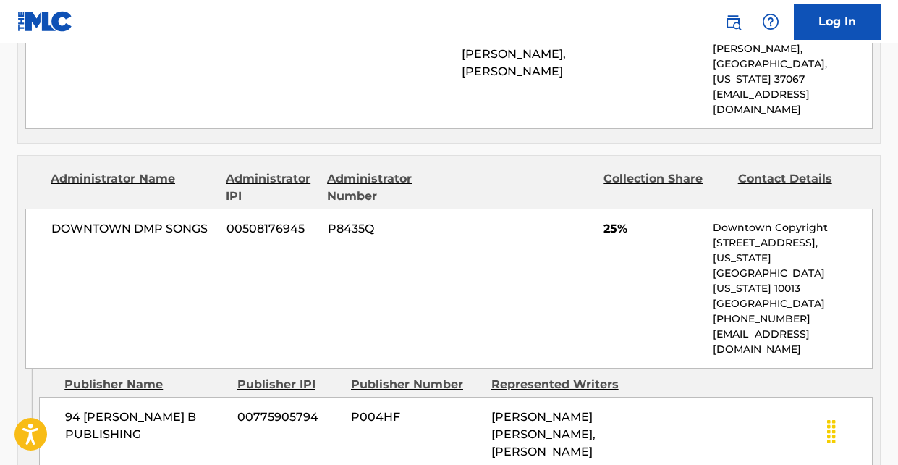
scroll to position [1082, 0]
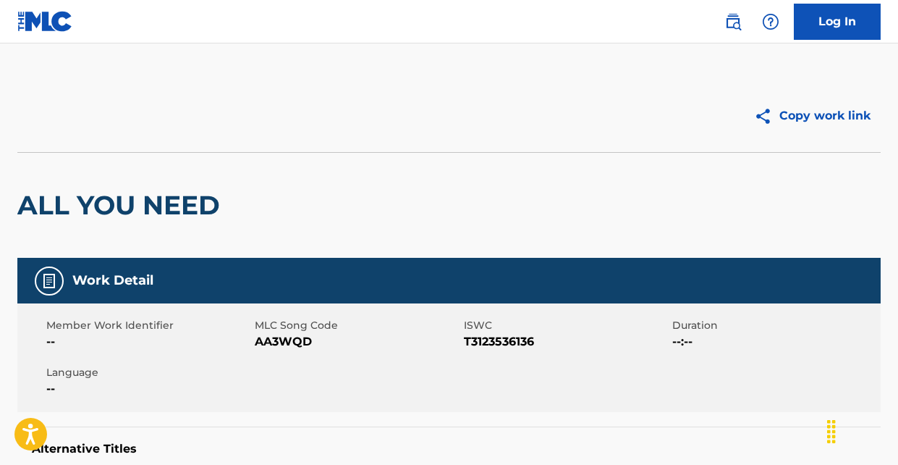
click at [284, 340] on span "AA3WQD" at bounding box center [357, 341] width 205 height 17
copy span "AA3WQD"
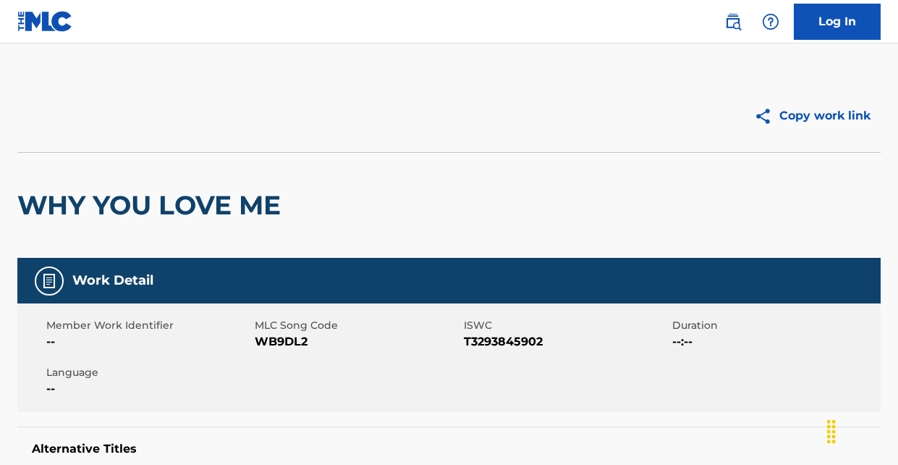
click at [282, 341] on span "WB9DL2" at bounding box center [357, 341] width 205 height 17
click at [282, 339] on span "WB9DL2" at bounding box center [357, 341] width 205 height 17
copy span "WB9DL2"
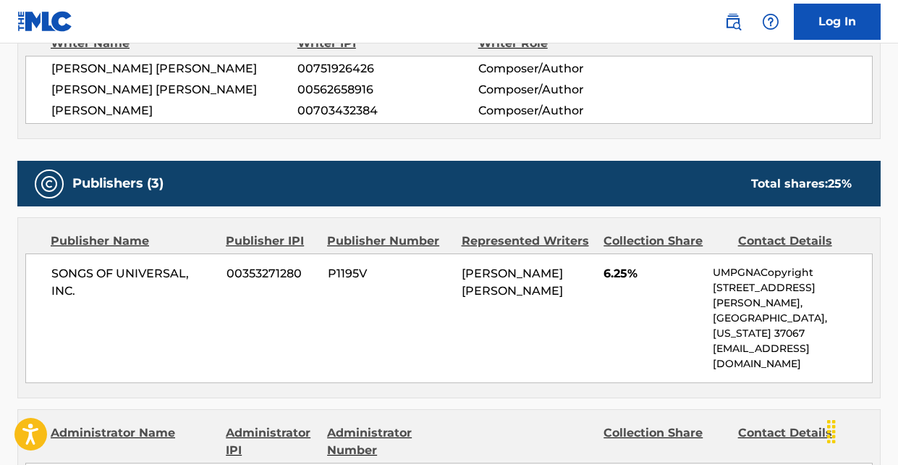
scroll to position [585, 0]
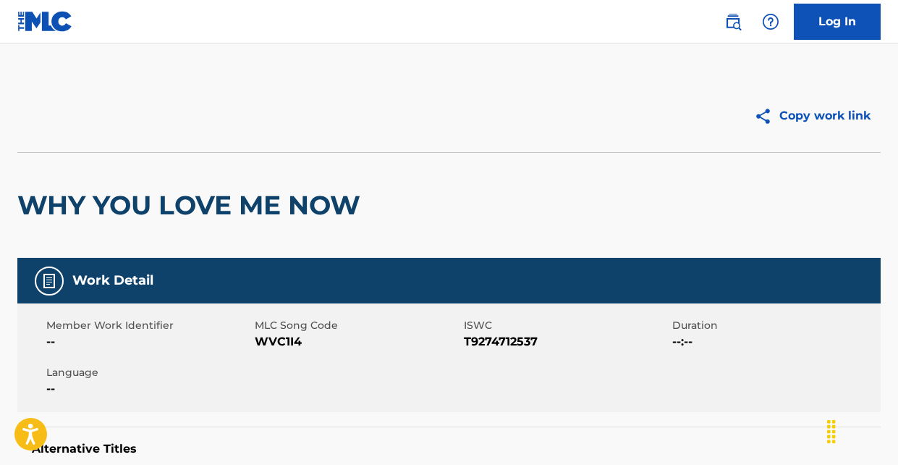
click at [271, 339] on span "WVC1I4" at bounding box center [357, 341] width 205 height 17
copy span "WVC1I4"
